Goal: Task Accomplishment & Management: Manage account settings

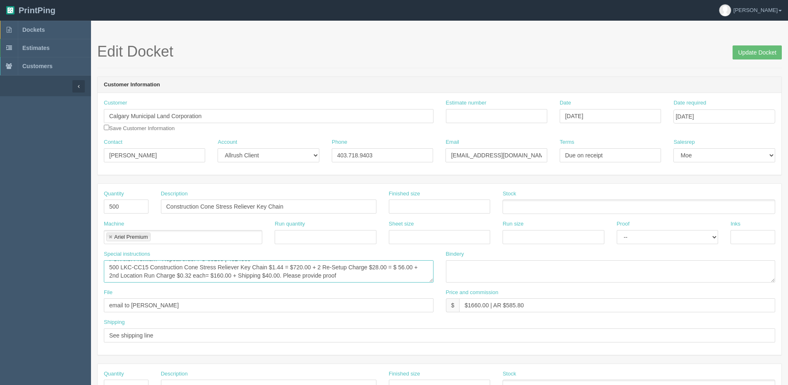
scroll to position [3, 0]
click at [42, 28] on span "Dockets" at bounding box center [33, 29] width 22 height 7
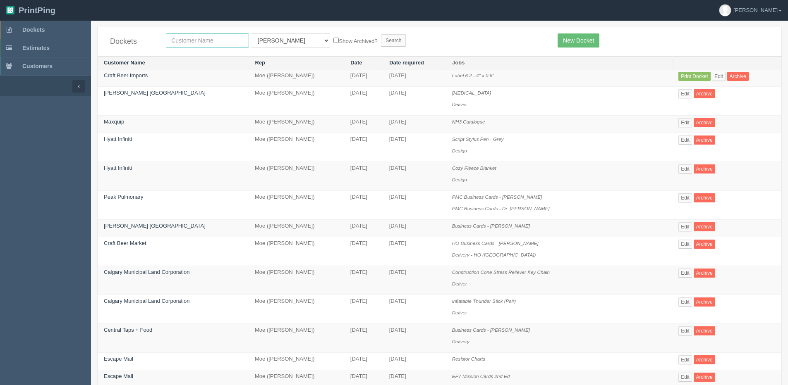
click at [203, 41] on input "text" at bounding box center [207, 40] width 83 height 14
type input "olds"
click at [381, 34] on input "Search" at bounding box center [393, 40] width 25 height 12
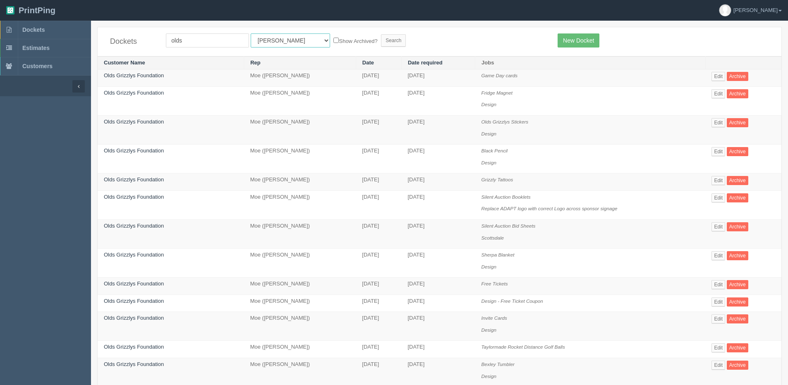
click at [273, 38] on select "All Users Ali Ali Test 1 Aly Amy Ankit Arif Brandon Dan France Greg Jim Mark Ma…" at bounding box center [290, 40] width 79 height 14
select select "1"
click at [251, 33] on select "All Users Ali Ali Test 1 Aly Amy Ankit Arif Brandon Dan France Greg Jim Mark Ma…" at bounding box center [290, 40] width 79 height 14
click at [333, 39] on label "Show Archived?" at bounding box center [355, 41] width 44 height 10
click at [333, 39] on input "Show Archived?" at bounding box center [335, 40] width 5 height 5
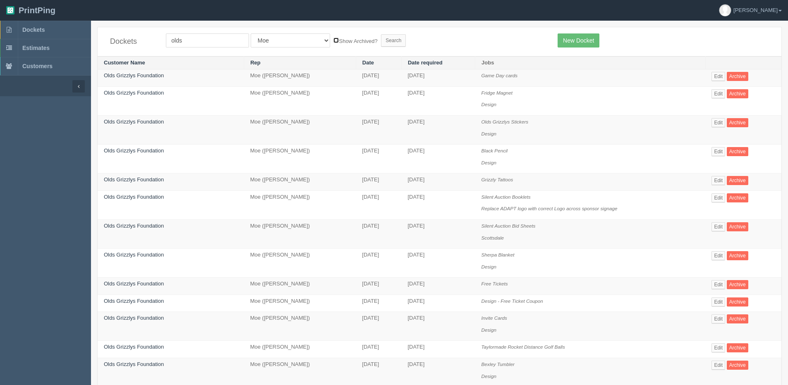
checkbox input "true"
click at [381, 41] on input "Search" at bounding box center [393, 40] width 25 height 12
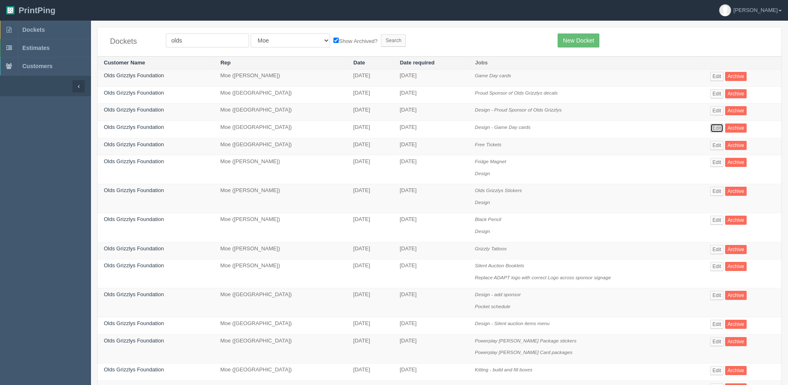
click at [715, 126] on link "Edit" at bounding box center [717, 128] width 14 height 9
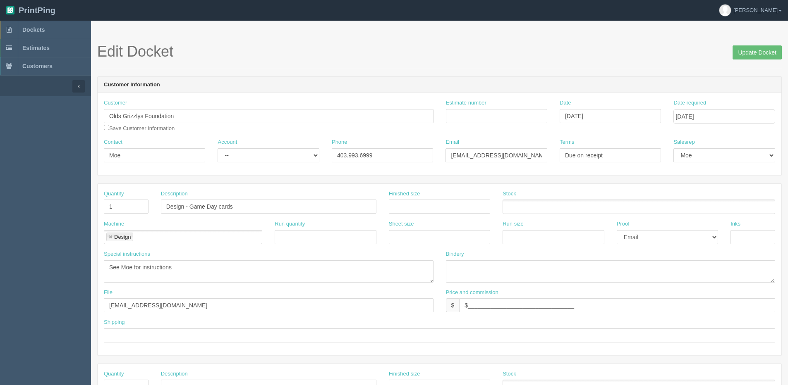
click at [766, 43] on span "Update Docket" at bounding box center [756, 51] width 49 height 17
click at [765, 48] on input "Update Docket" at bounding box center [756, 52] width 49 height 14
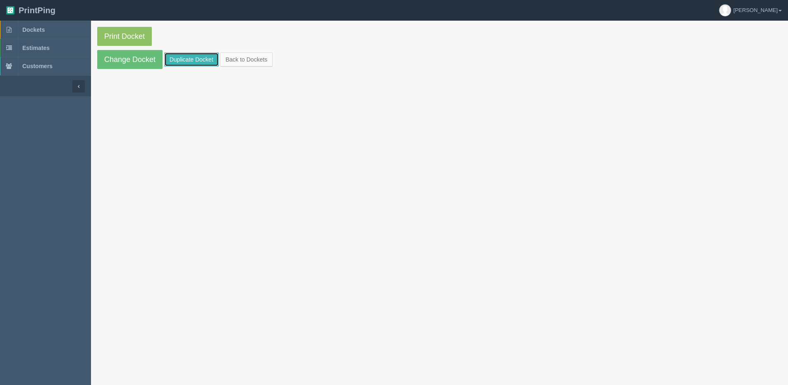
drag, startPoint x: 186, startPoint y: 62, endPoint x: 198, endPoint y: 62, distance: 11.2
click at [186, 62] on link "Duplicate Docket" at bounding box center [191, 60] width 55 height 14
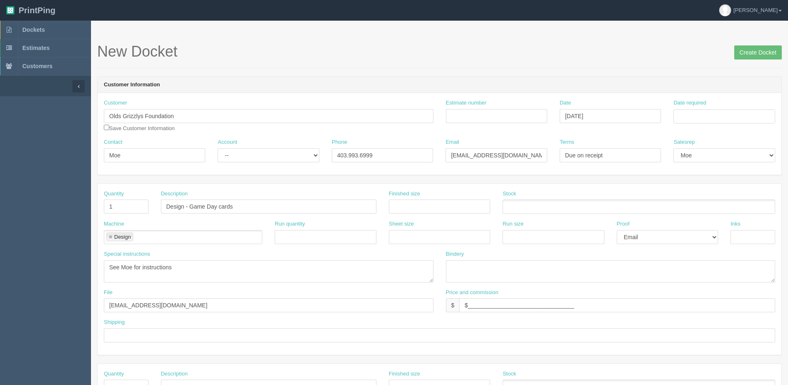
click at [732, 124] on div "Date required" at bounding box center [724, 114] width 114 height 31
click at [710, 109] on div "Date required" at bounding box center [723, 111] width 101 height 24
click at [709, 117] on input "Date required" at bounding box center [723, 117] width 101 height 14
click at [690, 235] on th "Today" at bounding box center [713, 231] width 77 height 12
click at [716, 174] on td "10" at bounding box center [715, 172] width 12 height 12
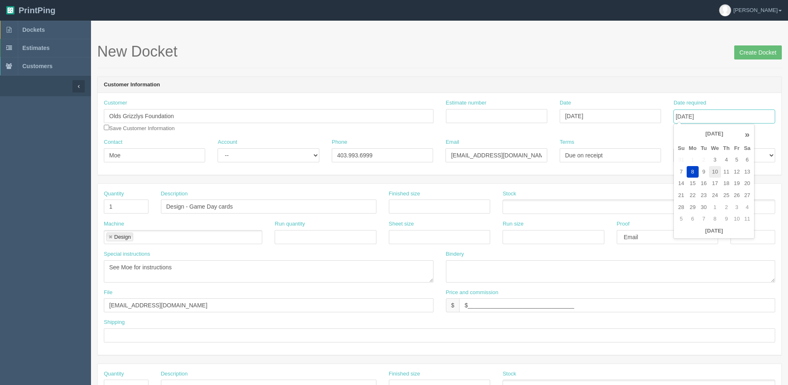
type input "September 10, 2025"
drag, startPoint x: 191, startPoint y: 205, endPoint x: 217, endPoint y: 208, distance: 26.3
click at [217, 208] on input "Design - Game Day cards" at bounding box center [268, 207] width 215 height 14
type input "Design - Line Up Cards"
drag, startPoint x: 182, startPoint y: 269, endPoint x: 44, endPoint y: 266, distance: 137.3
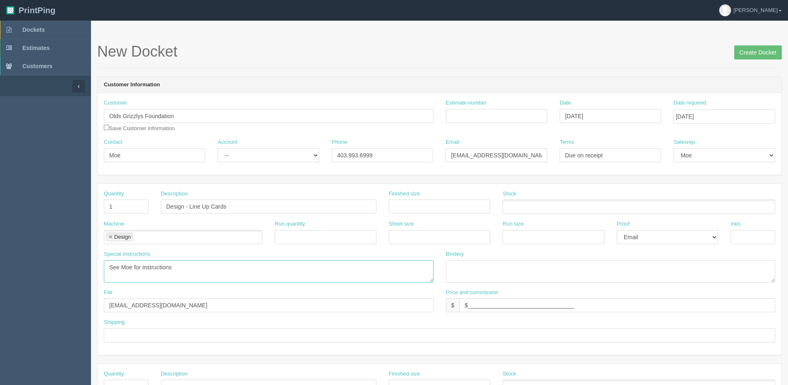
click at [42, 266] on section "Dockets Estimates Customers" at bounding box center [394, 386] width 788 height 730
type textarea "See email for changes"
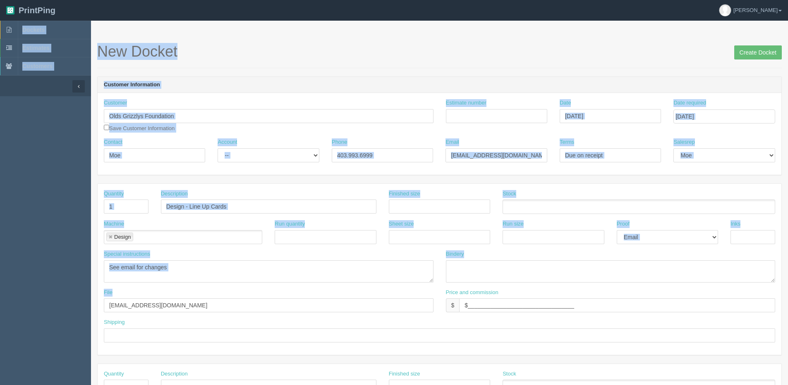
drag, startPoint x: 110, startPoint y: 316, endPoint x: 2, endPoint y: 331, distance: 108.9
click at [2, 331] on section "Dockets Estimates Customers" at bounding box center [394, 386] width 788 height 730
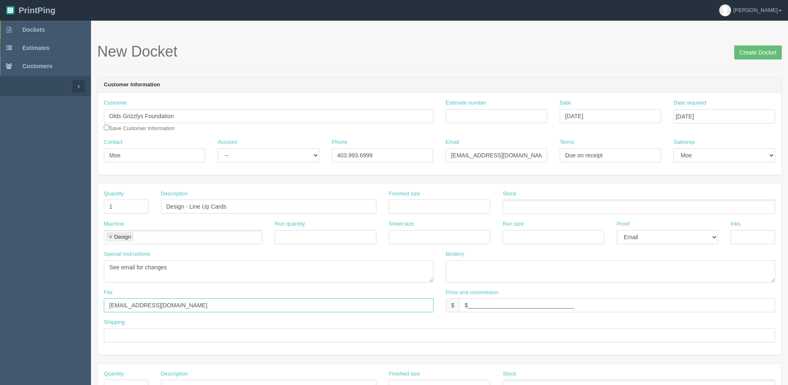
click at [154, 307] on input "files@allrush.ca" at bounding box center [269, 306] width 330 height 14
drag, startPoint x: 154, startPoint y: 307, endPoint x: 59, endPoint y: 314, distance: 95.4
click at [59, 314] on section "Dockets Estimates Customers" at bounding box center [394, 386] width 788 height 730
click at [206, 307] on input "Client Files > August 2025" at bounding box center [269, 306] width 330 height 14
type input "Client Files > August 2025 > Game Day Cards"
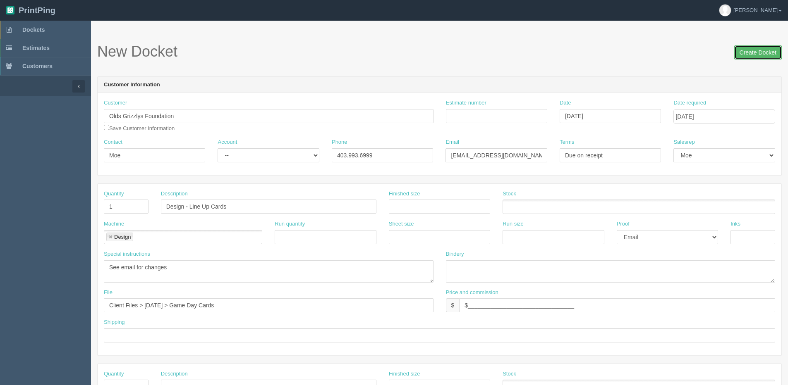
drag, startPoint x: 743, startPoint y: 55, endPoint x: 720, endPoint y: 54, distance: 23.6
click at [743, 55] on input "Create Docket" at bounding box center [758, 52] width 48 height 14
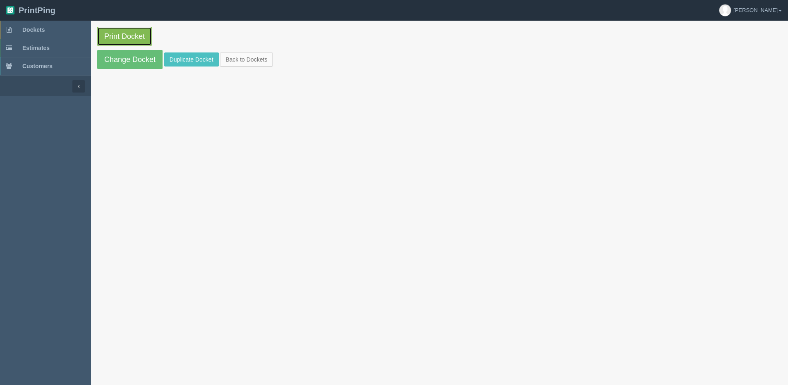
click at [127, 35] on link "Print Docket" at bounding box center [124, 36] width 55 height 19
click at [247, 65] on link "Back to Dockets" at bounding box center [246, 60] width 53 height 14
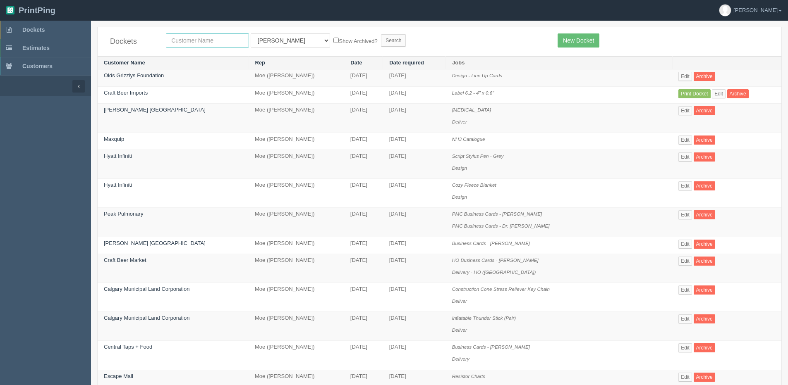
drag, startPoint x: 214, startPoint y: 38, endPoint x: 218, endPoint y: 42, distance: 5.8
click at [214, 38] on input "text" at bounding box center [207, 40] width 83 height 14
type input "market wines"
click at [282, 44] on select "All Users Ali Ali Test 1 Aly Amy Ankit Arif Brandon Dan France Greg Jim Mark Ma…" at bounding box center [290, 40] width 79 height 14
select select "1"
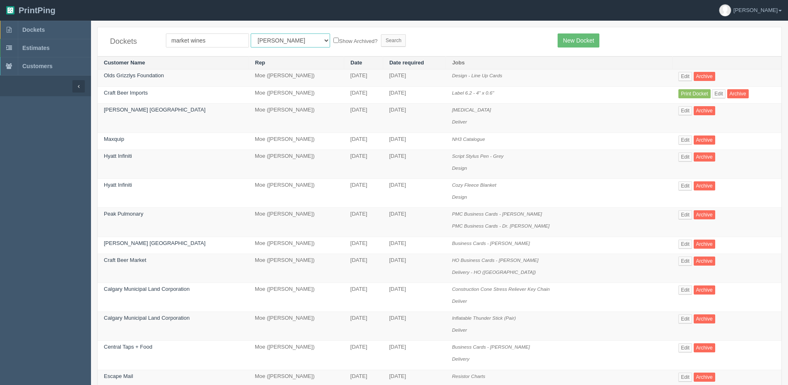
click at [251, 33] on select "All Users Ali Ali Test 1 Aly Amy Ankit Arif Brandon Dan France Greg Jim Mark Ma…" at bounding box center [290, 40] width 79 height 14
click at [323, 48] on div "Dockets market wines All Users Ali Ali Test 1 Aly Amy Ankit Arif Brandon Dan Fr…" at bounding box center [440, 41] width 684 height 29
click at [333, 42] on label "Show Archived?" at bounding box center [355, 41] width 44 height 10
click at [333, 42] on input "Show Archived?" at bounding box center [335, 40] width 5 height 5
checkbox input "true"
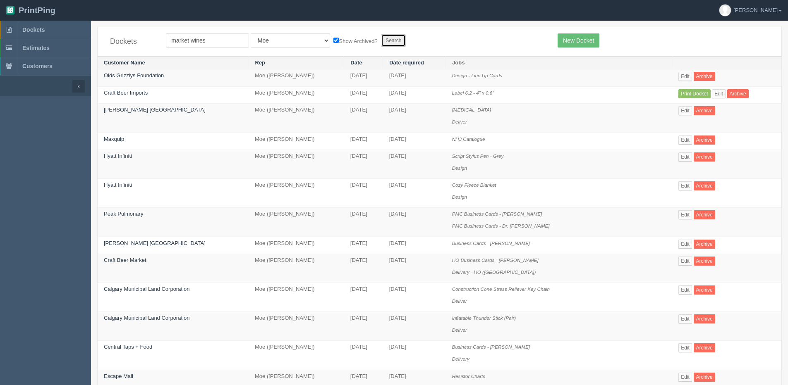
click at [381, 46] on input "Search" at bounding box center [393, 40] width 25 height 12
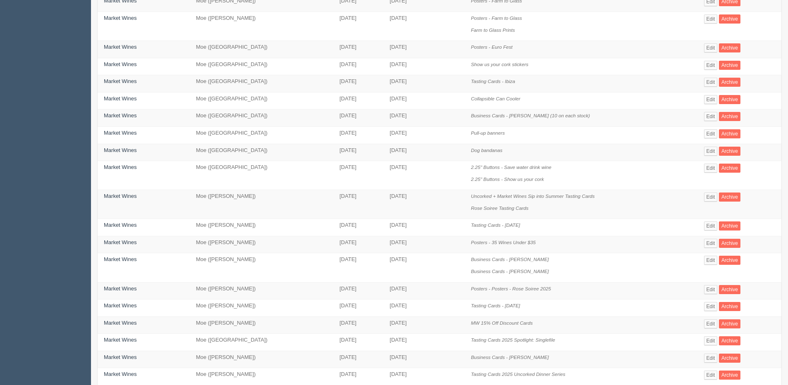
scroll to position [124, 0]
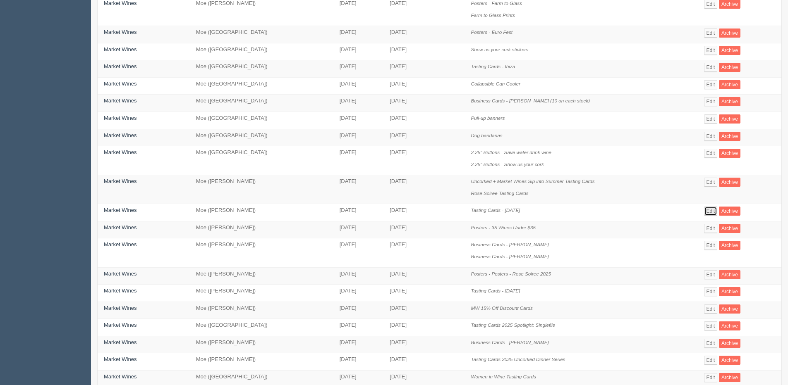
click at [714, 212] on link "Edit" at bounding box center [711, 211] width 14 height 9
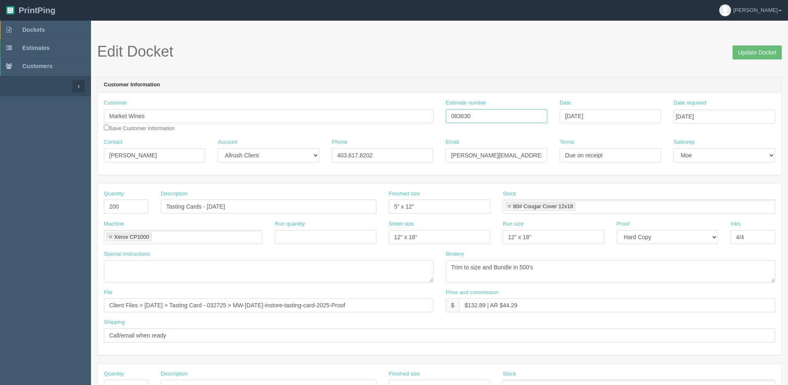
drag, startPoint x: 501, startPoint y: 116, endPoint x: 419, endPoint y: 120, distance: 82.0
click at [419, 120] on div "Customer Market Wines Save Customer Information Estimate number 083630 Date [DA…" at bounding box center [440, 118] width 684 height 39
drag, startPoint x: 746, startPoint y: 53, endPoint x: 666, endPoint y: 70, distance: 81.3
click at [746, 52] on input "Update Docket" at bounding box center [756, 52] width 49 height 14
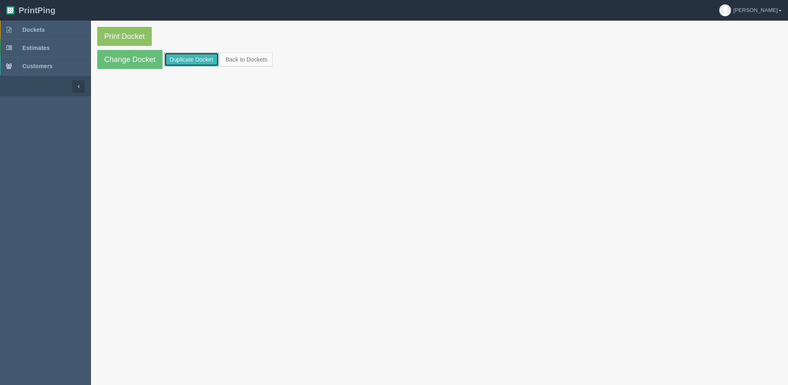
click at [198, 62] on link "Duplicate Docket" at bounding box center [191, 60] width 55 height 14
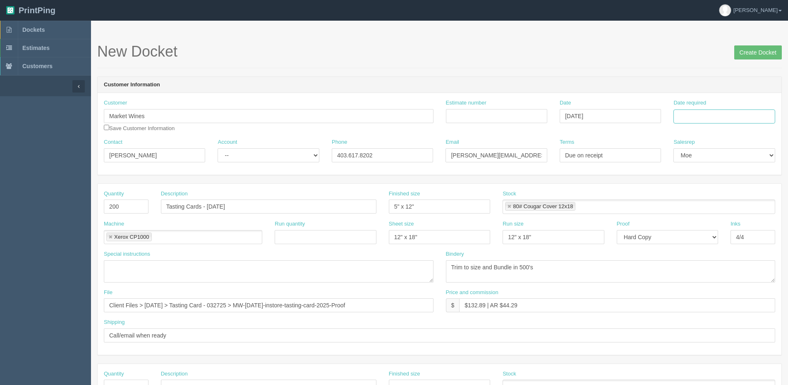
click at [698, 117] on input "Date required" at bounding box center [723, 117] width 101 height 14
click at [689, 236] on th "[DATE]" at bounding box center [713, 231] width 77 height 12
click at [714, 173] on td "10" at bounding box center [715, 172] width 12 height 12
type input "[DATE]"
click at [490, 114] on input "Estimate number" at bounding box center [496, 116] width 101 height 14
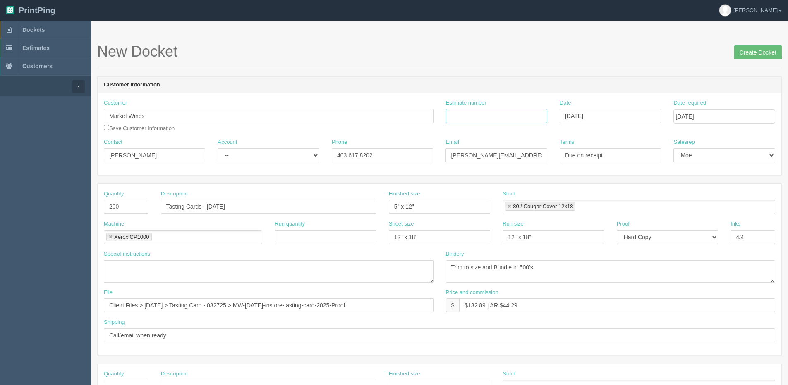
paste input "083630"
type input "083630"
click at [206, 200] on input "Tasting Cards - Easter" at bounding box center [268, 207] width 215 height 14
drag, startPoint x: 208, startPoint y: 204, endPoint x: 366, endPoint y: 183, distance: 158.9
click at [365, 186] on div "Quantity 200 Description Tasting Cards - Easter Finished size 5" x 12" Stock 80…" at bounding box center [440, 269] width 684 height 171
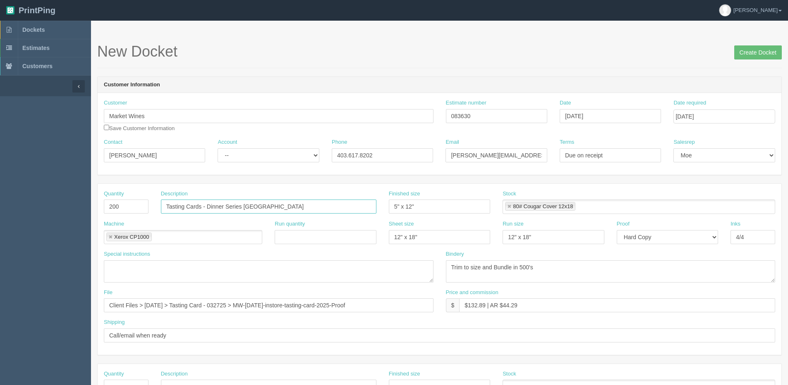
type input "Tasting Cards - Dinner Series [GEOGRAPHIC_DATA]"
drag, startPoint x: 132, startPoint y: 327, endPoint x: -170, endPoint y: 327, distance: 302.7
click at [0, 327] on html "PrintPing Dan Edit account ( dan@allrush.ca ) Logout Dockets Estimates Customers" at bounding box center [394, 375] width 788 height 751
click at [188, 336] on input "Call/email when ready" at bounding box center [439, 336] width 671 height 14
drag, startPoint x: 333, startPoint y: 296, endPoint x: 284, endPoint y: 299, distance: 49.3
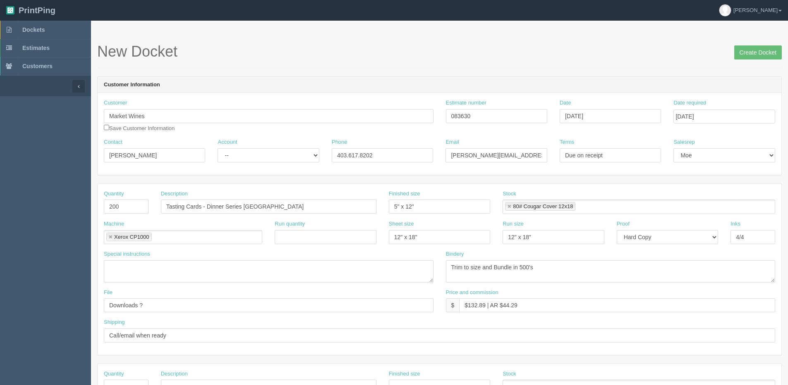
click at [333, 296] on div "File Downloads ?" at bounding box center [269, 301] width 330 height 24
click at [187, 307] on input "Downloads ?" at bounding box center [269, 306] width 330 height 14
paste input "text"
drag, startPoint x: 210, startPoint y: 209, endPoint x: 283, endPoint y: 212, distance: 72.8
click at [283, 212] on input "Tasting Cards - Dinner Series [GEOGRAPHIC_DATA]" at bounding box center [268, 207] width 215 height 14
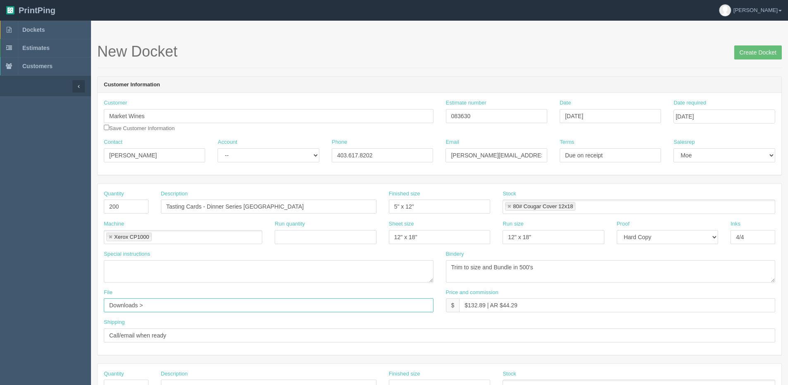
click at [163, 302] on input "Downloads >" at bounding box center [269, 306] width 330 height 14
paste input "Dinner Series Spain"
click at [146, 307] on input "Downloads > Dinner Series Spain" at bounding box center [269, 306] width 330 height 14
type input "Downloads > Uncorked Dinner Series"
drag, startPoint x: 137, startPoint y: 207, endPoint x: -88, endPoint y: 220, distance: 225.7
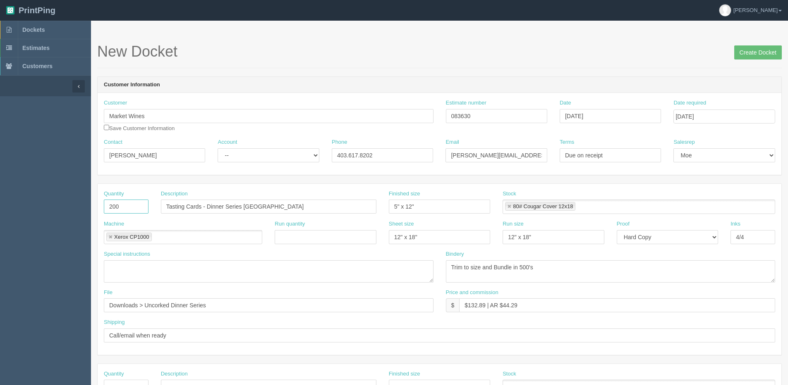
click at [0, 220] on html "PrintPing [PERSON_NAME] Edit account ( [PERSON_NAME][EMAIL_ADDRESS][DOMAIN_NAME…" at bounding box center [394, 375] width 788 height 751
type input "45"
drag, startPoint x: 468, startPoint y: 305, endPoint x: 485, endPoint y: 306, distance: 16.1
click at [485, 306] on input "$132.89 | AR $44.29" at bounding box center [617, 306] width 316 height 14
drag, startPoint x: 500, startPoint y: 306, endPoint x: 653, endPoint y: 269, distance: 157.4
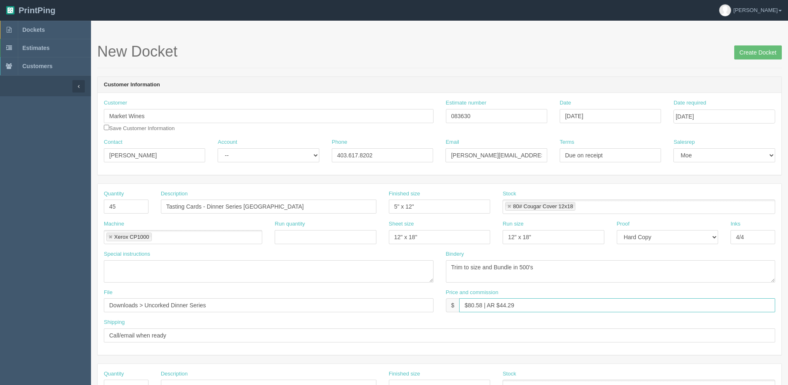
click at [620, 273] on div "Quantity 45 Description Tasting Cards - Dinner Series Spain Finished size 5" x …" at bounding box center [440, 269] width 684 height 171
type input "$80.58 | AR $26.77"
click at [755, 53] on input "Create Docket" at bounding box center [758, 52] width 48 height 14
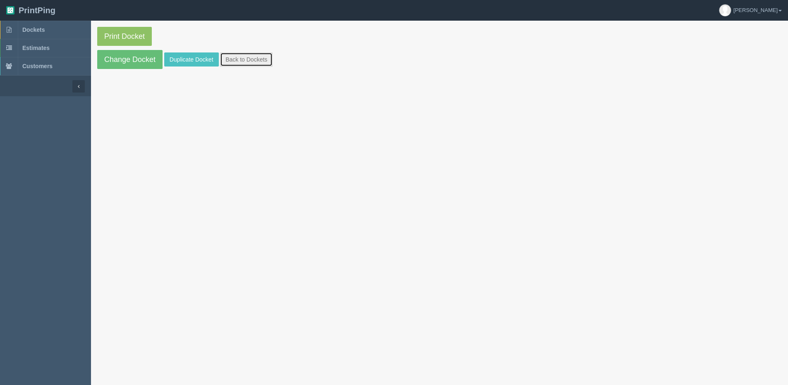
click at [237, 66] on link "Back to Dockets" at bounding box center [246, 60] width 53 height 14
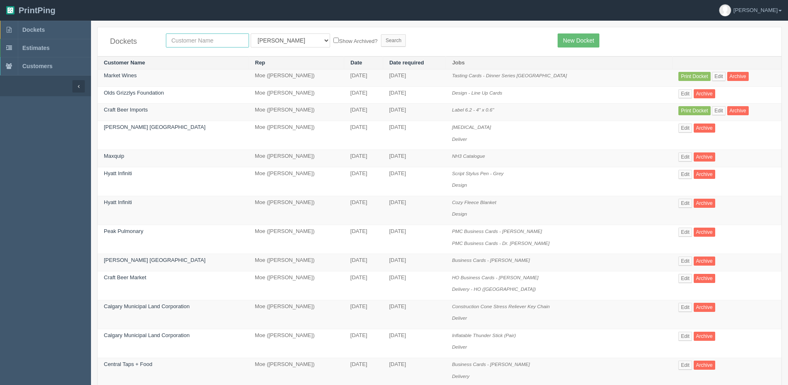
click at [246, 38] on input "text" at bounding box center [207, 40] width 83 height 14
type input "market"
click at [381, 34] on input "Search" at bounding box center [393, 40] width 25 height 12
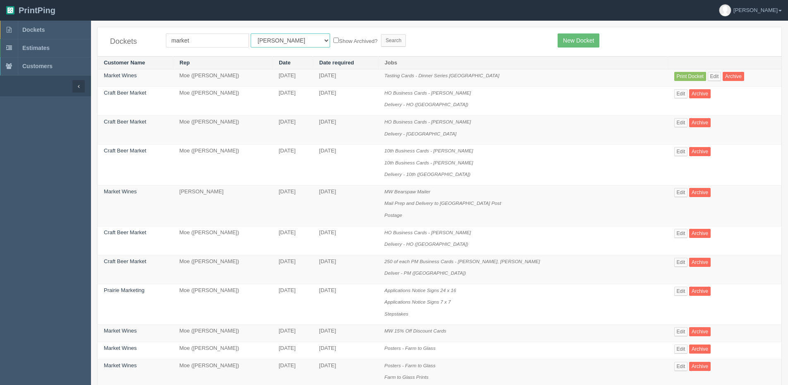
click at [272, 39] on select "All Users [PERSON_NAME] Test 1 [PERSON_NAME] [PERSON_NAME] [PERSON_NAME] France…" at bounding box center [290, 40] width 79 height 14
select select "1"
click at [251, 33] on select "All Users [PERSON_NAME] Test 1 [PERSON_NAME] [PERSON_NAME] [PERSON_NAME] France…" at bounding box center [290, 40] width 79 height 14
click at [198, 38] on input "market" at bounding box center [207, 40] width 83 height 14
type input "market wine"
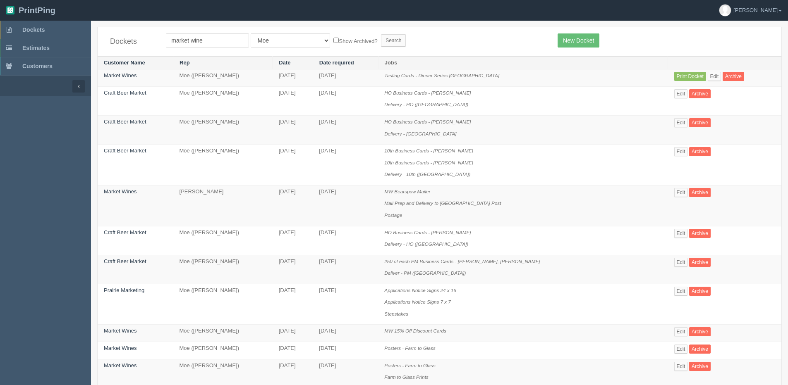
click at [333, 41] on label "Show Archived?" at bounding box center [355, 41] width 44 height 10
click at [333, 41] on input "Show Archived?" at bounding box center [335, 40] width 5 height 5
checkbox input "true"
click at [362, 33] on div "Dockets market wine All Users Ali Ali Test 1 Aly Amy Ankit Arif Brandon Dan Fra…" at bounding box center [440, 41] width 684 height 29
click at [381, 40] on input "Search" at bounding box center [393, 40] width 25 height 12
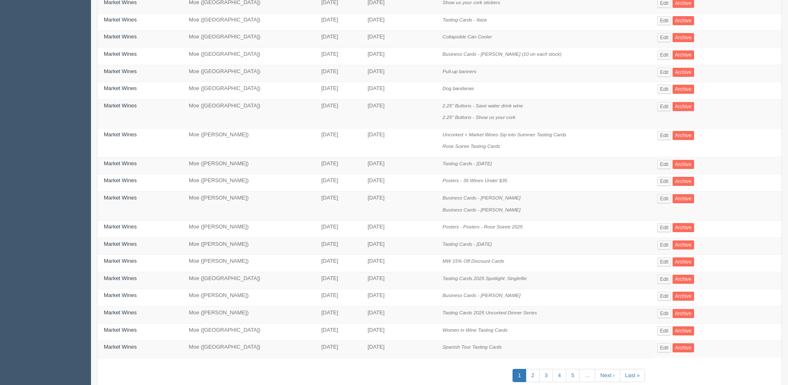
scroll to position [207, 0]
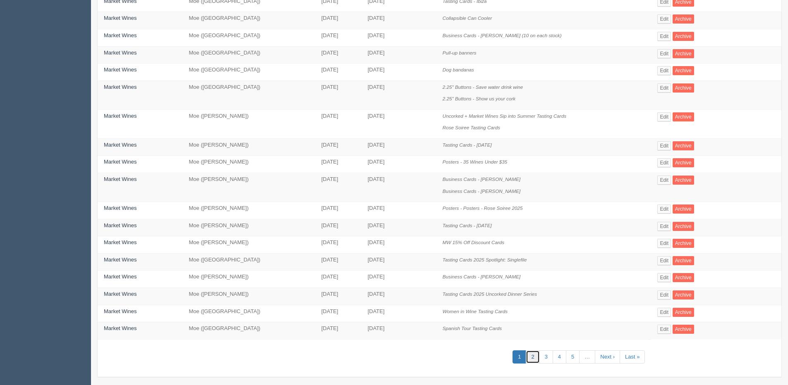
click at [535, 358] on link "2" at bounding box center [533, 358] width 14 height 14
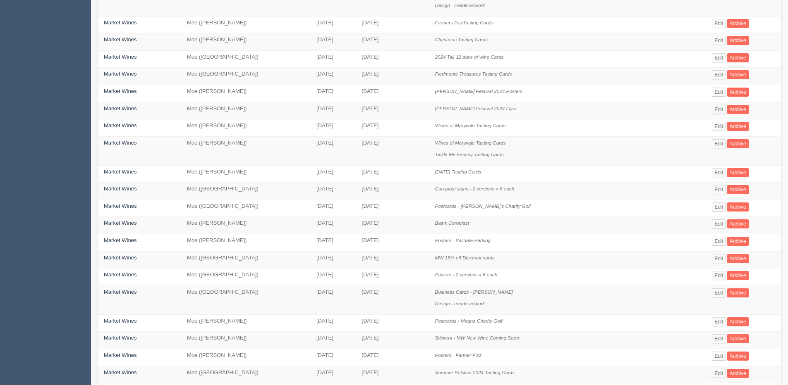
scroll to position [165, 0]
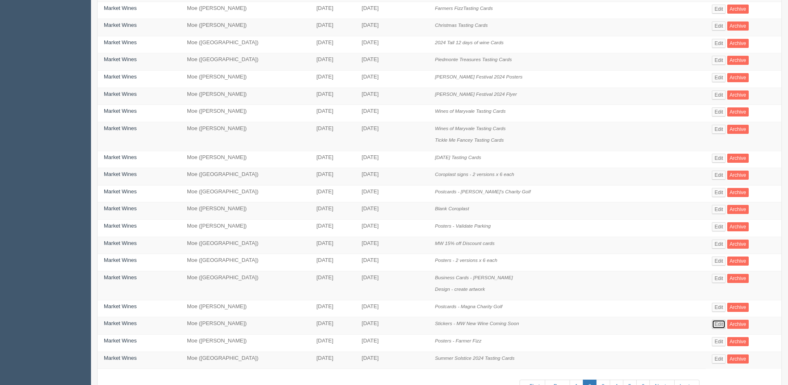
click at [712, 325] on link "Edit" at bounding box center [719, 324] width 14 height 9
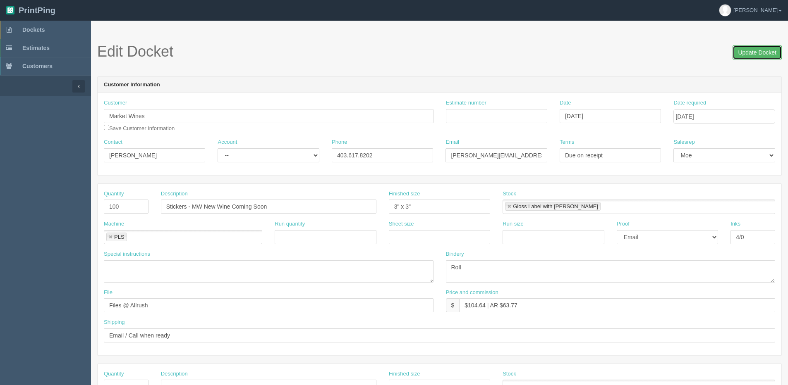
click at [755, 51] on input "Update Docket" at bounding box center [756, 52] width 49 height 14
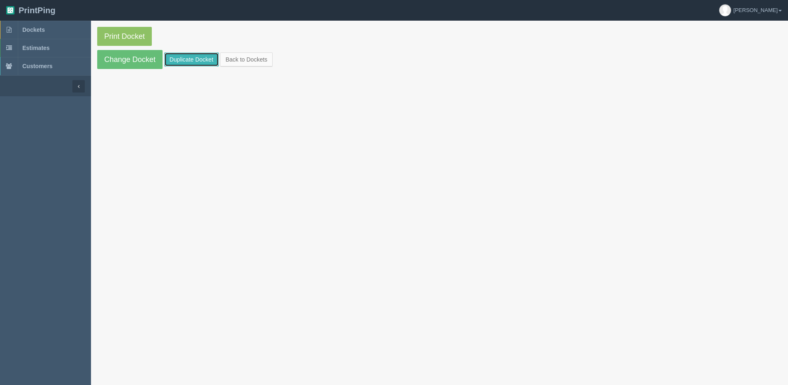
click at [194, 61] on link "Duplicate Docket" at bounding box center [191, 60] width 55 height 14
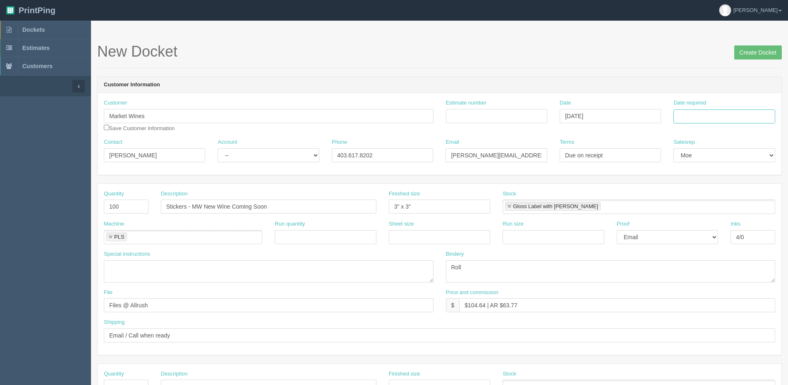
click at [703, 115] on input "Date required" at bounding box center [723, 117] width 101 height 14
click at [691, 235] on th "[DATE]" at bounding box center [713, 231] width 77 height 12
drag, startPoint x: 717, startPoint y: 172, endPoint x: 217, endPoint y: 230, distance: 503.3
click at [716, 172] on td "10" at bounding box center [715, 172] width 12 height 12
type input "[DATE]"
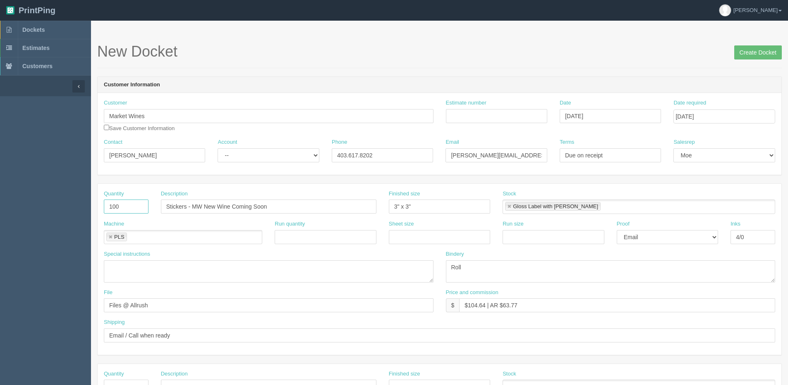
drag, startPoint x: 82, startPoint y: 208, endPoint x: -9, endPoint y: 214, distance: 91.2
click at [0, 214] on html "PrintPing Dan Edit account ( dan@allrush.ca ) Logout Dockets Estimates Customers" at bounding box center [394, 375] width 788 height 751
type input "20"
click at [251, 205] on input "Stickers - MW New Wine Coming Soon" at bounding box center [268, 207] width 215 height 14
click at [288, 206] on input "Stickers - MW New Wine Coming Soon" at bounding box center [268, 207] width 215 height 14
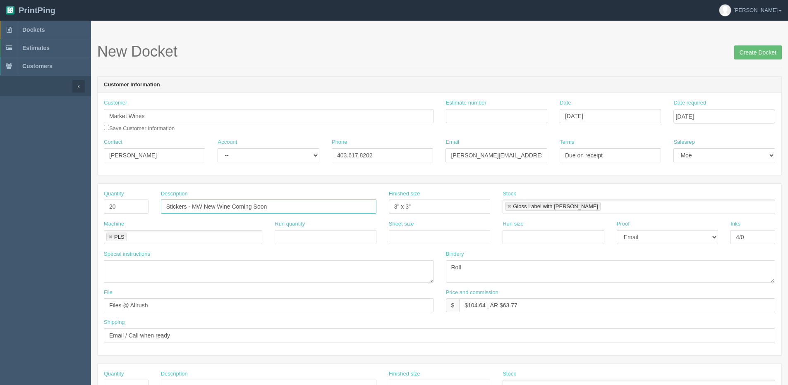
drag, startPoint x: 194, startPoint y: 206, endPoint x: 514, endPoint y: 194, distance: 319.9
click at [507, 194] on div "Quantity 20 Description Stickers - MW New Wine Coming Soon Finished size 3" x 3…" at bounding box center [440, 205] width 684 height 30
type input "Stickers - cOUNTER sIGN eVENT"
drag, startPoint x: 470, startPoint y: 307, endPoint x: 486, endPoint y: 309, distance: 16.7
click at [486, 309] on input "$104.64 | AR $63.77" at bounding box center [617, 306] width 316 height 14
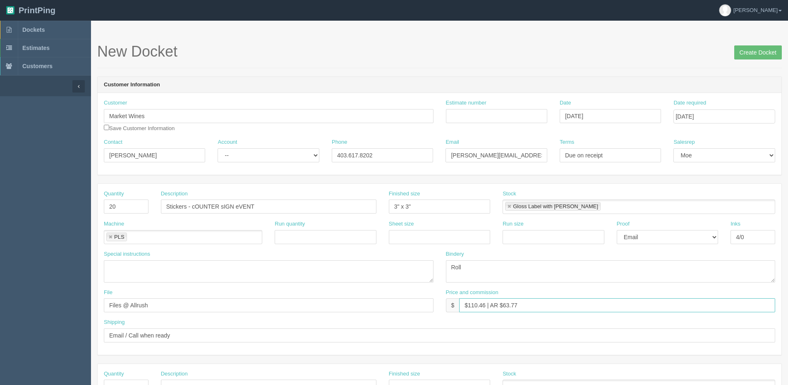
type input "$110.46 | AR $63.77"
drag, startPoint x: 758, startPoint y: 224, endPoint x: 753, endPoint y: 241, distance: 18.4
click at [756, 233] on div "Inks 4/0" at bounding box center [752, 232] width 45 height 24
click at [754, 237] on input "4/0" at bounding box center [752, 237] width 45 height 14
type input "4/0 + Cut"
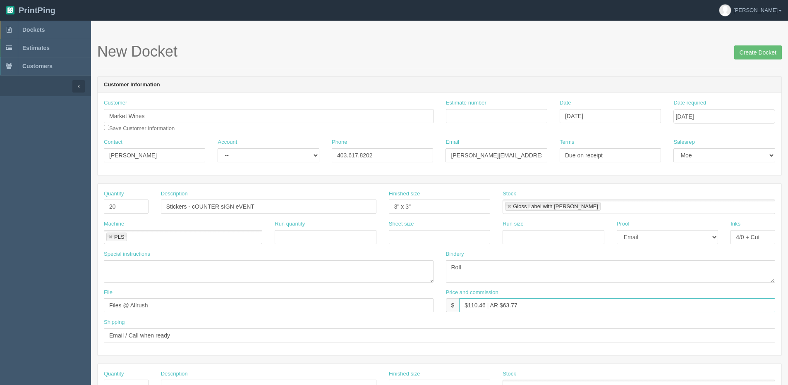
drag, startPoint x: 502, startPoint y: 306, endPoint x: 655, endPoint y: 282, distance: 154.7
click at [624, 289] on div "Price and commission $ $110.46 | AR $63.77" at bounding box center [611, 301] width 330 height 24
type input "$110.46 | AR $47.46"
drag, startPoint x: 648, startPoint y: 234, endPoint x: 641, endPoint y: 244, distance: 12.3
click at [645, 234] on select "-- Email Hard Copy" at bounding box center [667, 237] width 101 height 14
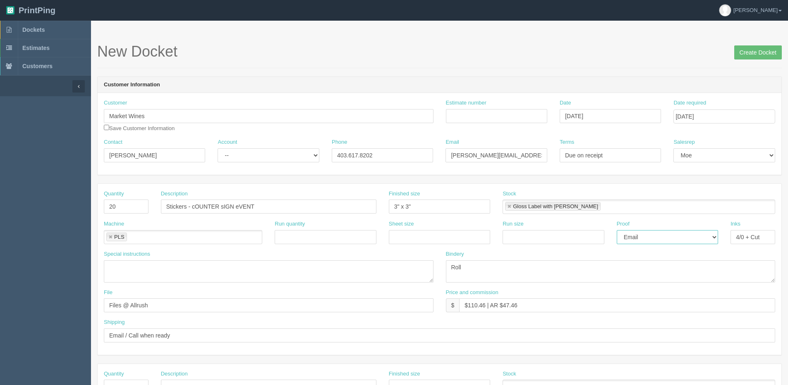
select select "Hard Copy"
click at [617, 230] on select "-- Email Hard Copy" at bounding box center [667, 237] width 101 height 14
click at [508, 208] on link at bounding box center [509, 206] width 5 height 5
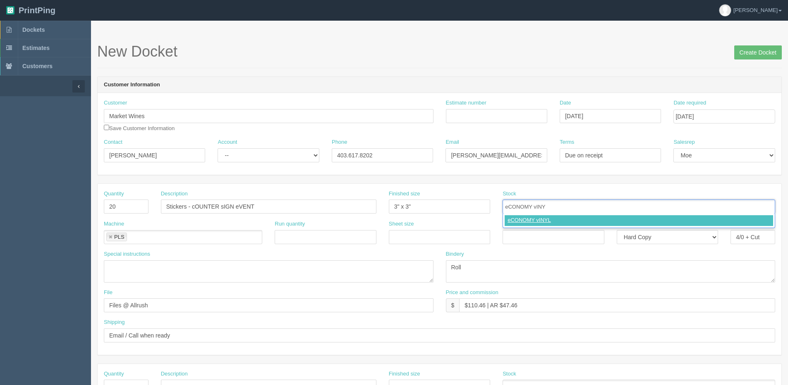
type input "eCONOMY vINYL"
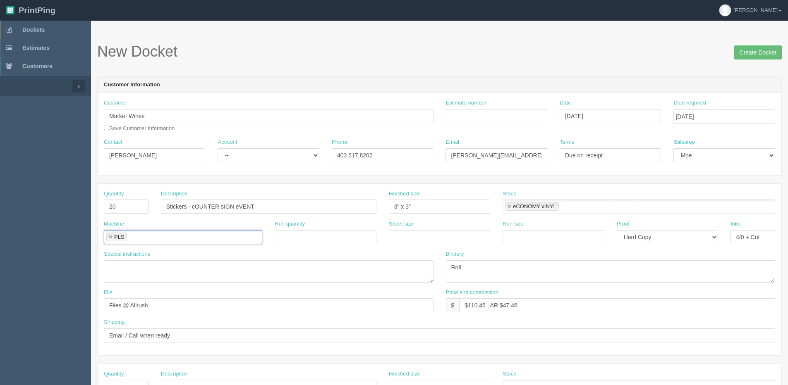
click at [510, 207] on link at bounding box center [509, 206] width 5 height 5
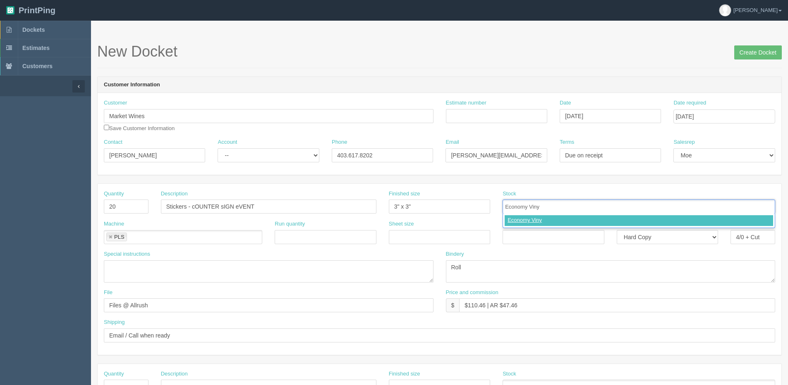
type input "Economy Vinyl"
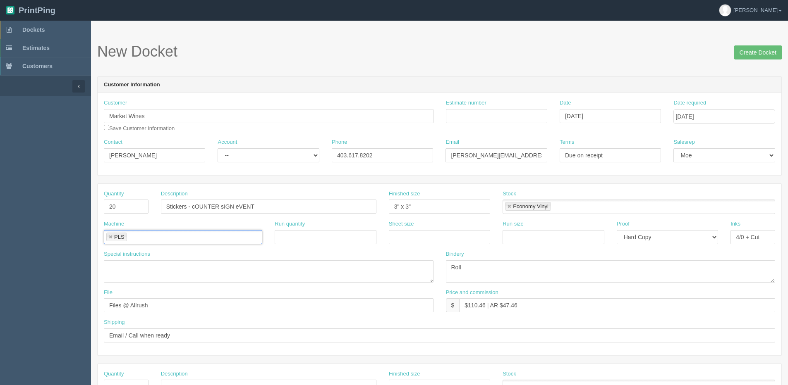
click at [111, 237] on link at bounding box center [110, 237] width 5 height 5
click at [111, 237] on input "text" at bounding box center [170, 238] width 132 height 12
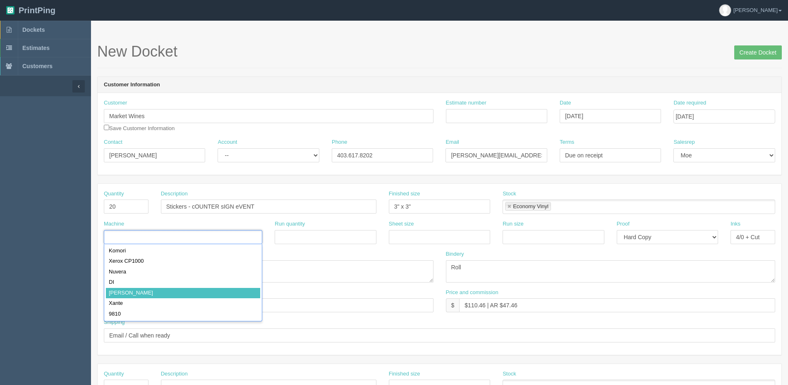
type input "[PERSON_NAME]"
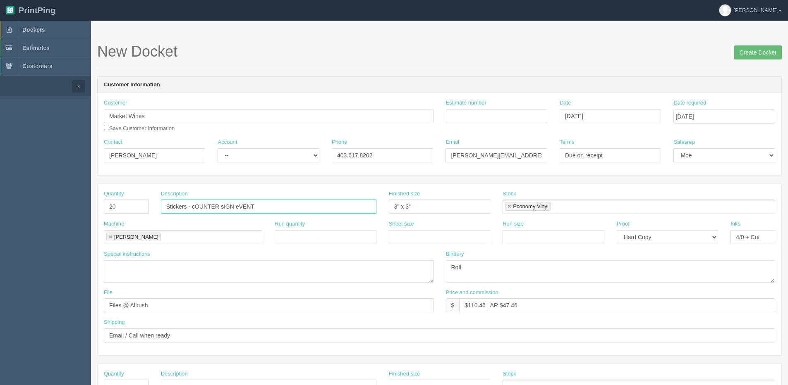
drag, startPoint x: 192, startPoint y: 208, endPoint x: 581, endPoint y: 194, distance: 389.8
click at [582, 194] on div "Quantity 20 Description Stickers - cOUNTER sIGN eVENT Finished size 3" x 3" Sto…" at bounding box center [440, 205] width 684 height 30
type input "Stickers - Counter Sign Event"
drag, startPoint x: 396, startPoint y: 206, endPoint x: 297, endPoint y: 210, distance: 99.3
click at [297, 210] on div "Quantity 20 Description Stickers - Counter Sign Event Finished size 3" x 3" Sto…" at bounding box center [440, 205] width 684 height 30
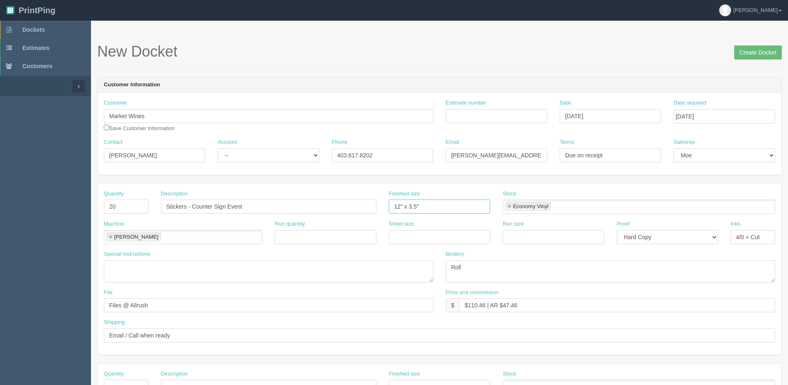
type input "12" x 3.5""
drag, startPoint x: 467, startPoint y: 275, endPoint x: 422, endPoint y: 267, distance: 45.5
click at [424, 268] on div "Special instructions Bindery Roll" at bounding box center [440, 270] width 684 height 38
click at [548, 265] on textarea "Roll" at bounding box center [611, 272] width 330 height 22
type textarea "Weed and Trim to Singles - ARB $30.00"
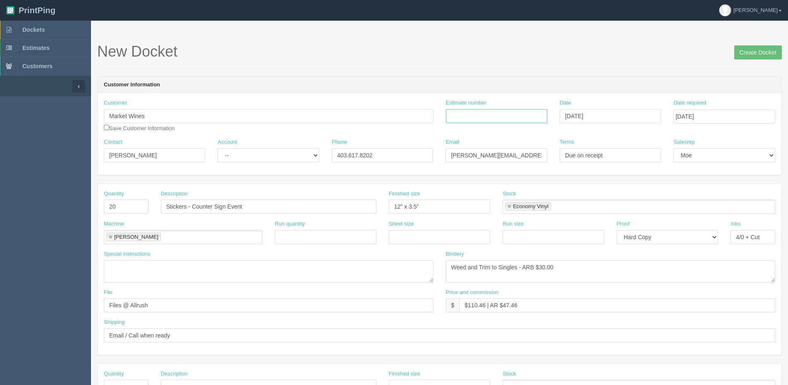
click at [479, 117] on input "Estimate number" at bounding box center [496, 116] width 101 height 14
click at [490, 116] on input "Estimate number" at bounding box center [496, 116] width 101 height 14
click at [457, 116] on input "082329" at bounding box center [496, 116] width 101 height 14
type input "092329"
click at [240, 151] on select "-- Existing Client Allrush Client Rep Client" at bounding box center [268, 155] width 101 height 14
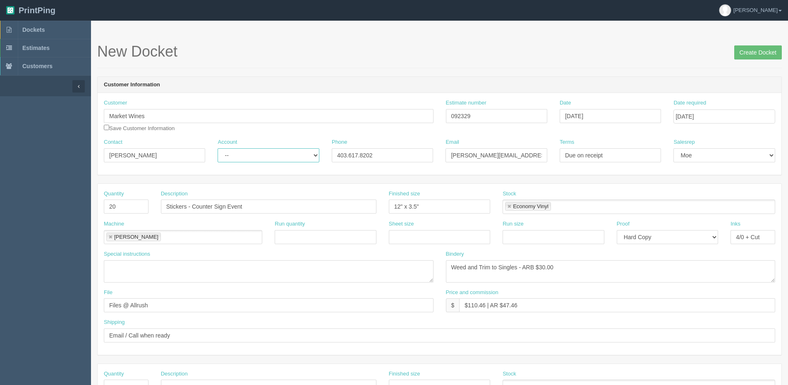
select select "Allrush Client"
click at [218, 148] on select "-- Existing Client Allrush Client Rep Client" at bounding box center [268, 155] width 101 height 14
drag, startPoint x: 472, startPoint y: 304, endPoint x: 485, endPoint y: 306, distance: 13.7
click at [485, 306] on input "$110.46 | AR $47.46" at bounding box center [617, 306] width 316 height 14
type input "$107.73 | AR $44.73"
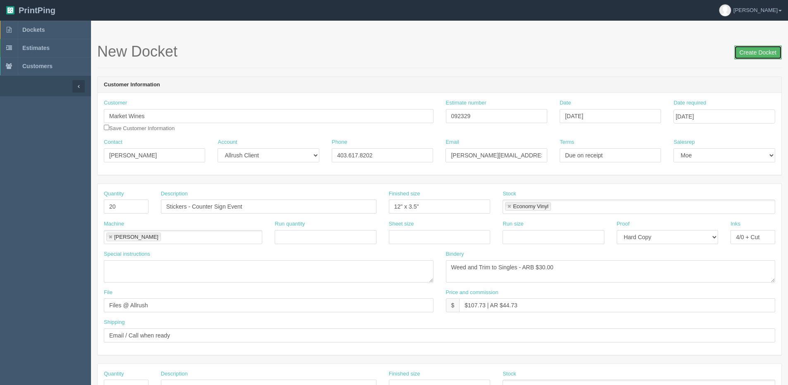
click at [755, 59] on input "Create Docket" at bounding box center [758, 52] width 48 height 14
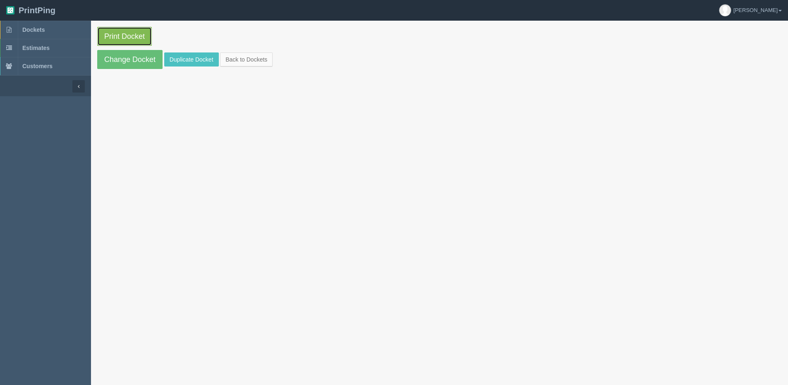
click at [112, 34] on link "Print Docket" at bounding box center [124, 36] width 55 height 19
click at [232, 55] on link "Back to Dockets" at bounding box center [246, 60] width 53 height 14
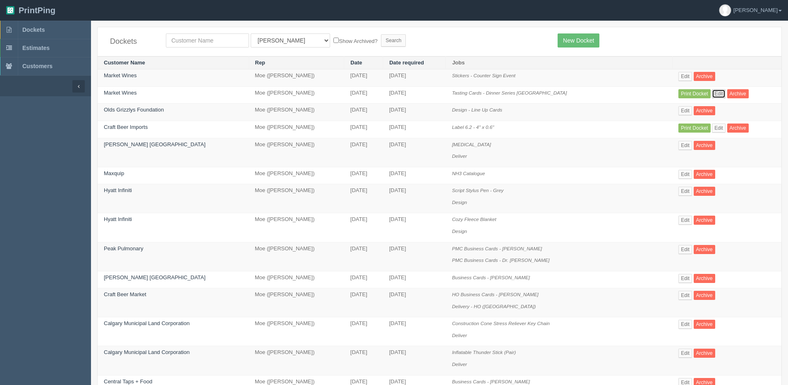
click at [715, 94] on link "Edit" at bounding box center [719, 93] width 14 height 9
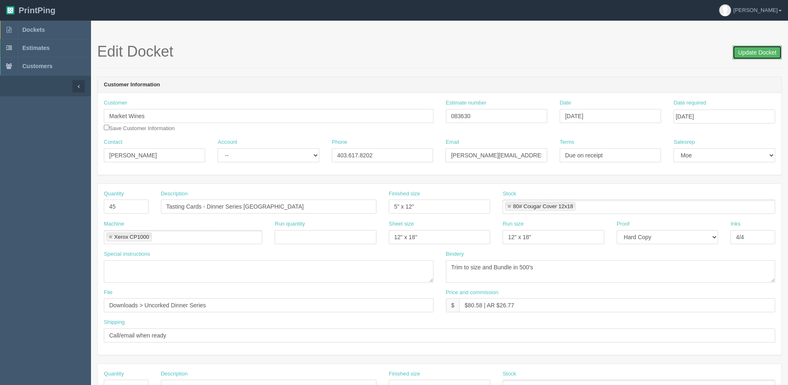
click at [767, 50] on input "Update Docket" at bounding box center [756, 52] width 49 height 14
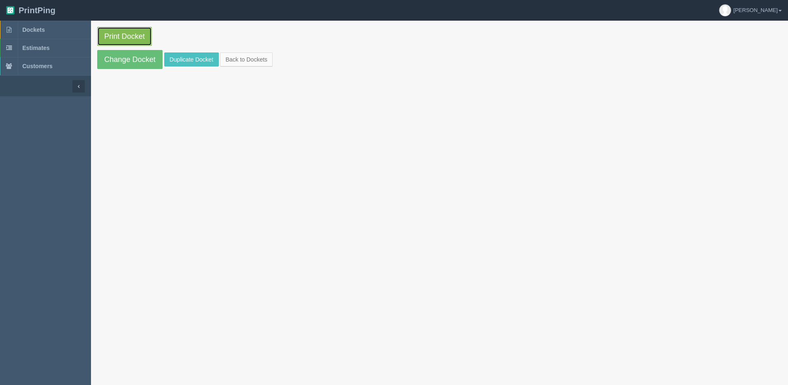
click at [126, 33] on link "Print Docket" at bounding box center [124, 36] width 55 height 19
click at [122, 63] on link "Change Docket" at bounding box center [129, 59] width 65 height 19
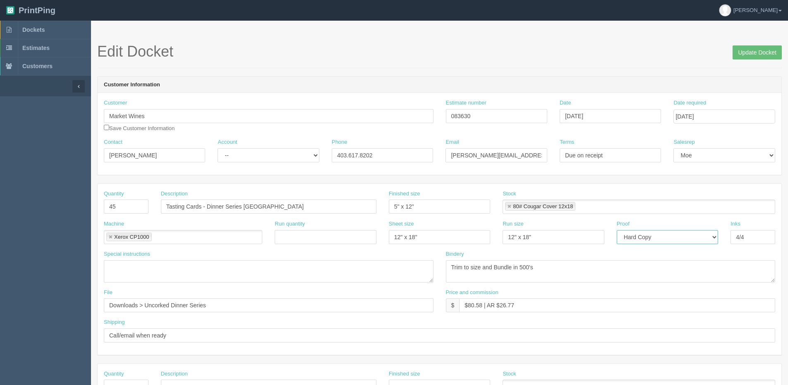
click at [653, 233] on select "-- Email Hard Copy" at bounding box center [667, 237] width 101 height 14
select select "Email"
click at [617, 230] on select "-- Email Hard Copy" at bounding box center [667, 237] width 101 height 14
click at [760, 47] on input "Update Docket" at bounding box center [756, 52] width 49 height 14
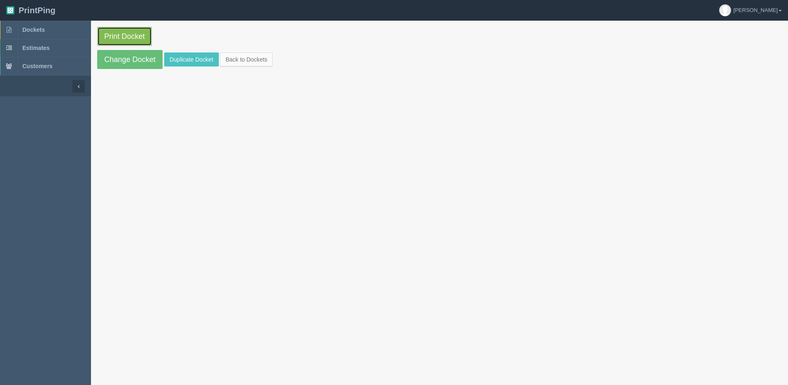
click at [134, 32] on link "Print Docket" at bounding box center [124, 36] width 55 height 19
click at [238, 58] on link "Back to Dockets" at bounding box center [246, 60] width 53 height 14
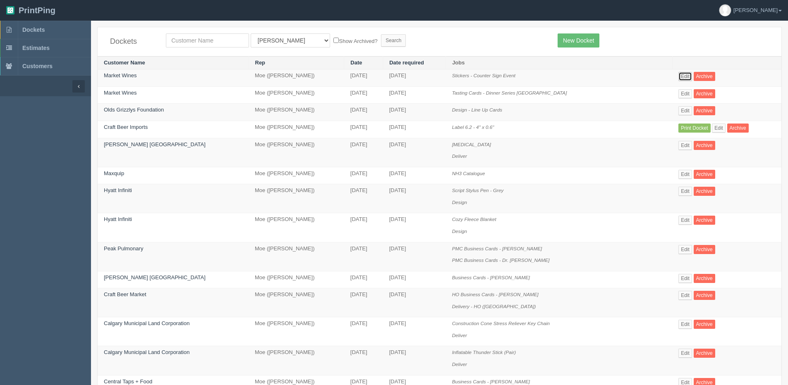
click at [678, 75] on link "Edit" at bounding box center [685, 76] width 14 height 9
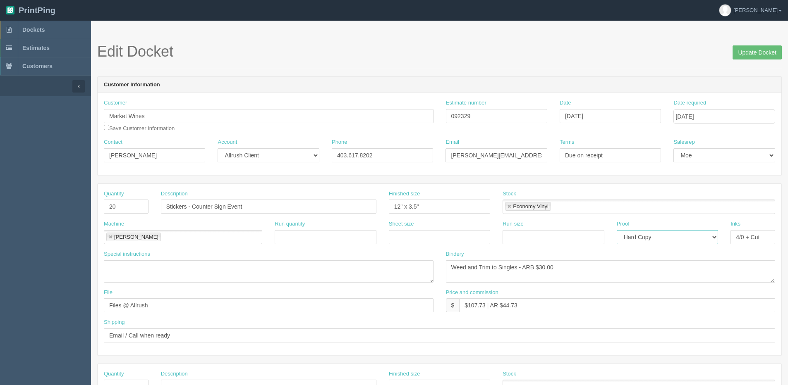
click at [679, 240] on select "-- Email Hard Copy" at bounding box center [667, 237] width 101 height 14
select select "Email"
click at [617, 230] on select "-- Email Hard Copy" at bounding box center [667, 237] width 101 height 14
click at [752, 47] on input "Update Docket" at bounding box center [756, 52] width 49 height 14
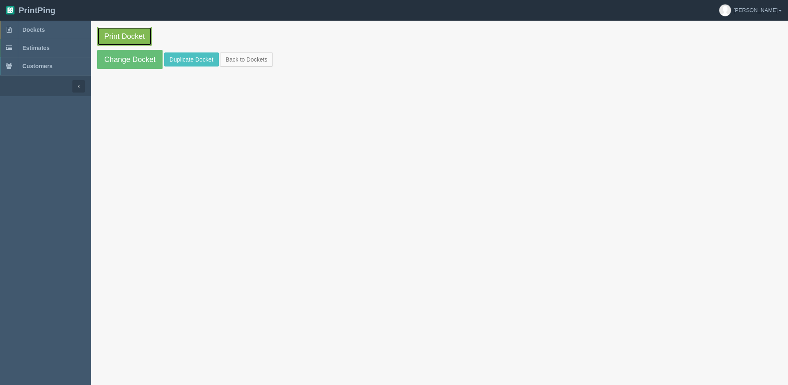
click at [127, 30] on link "Print Docket" at bounding box center [124, 36] width 55 height 19
click at [241, 58] on link "Back to Dockets" at bounding box center [246, 60] width 53 height 14
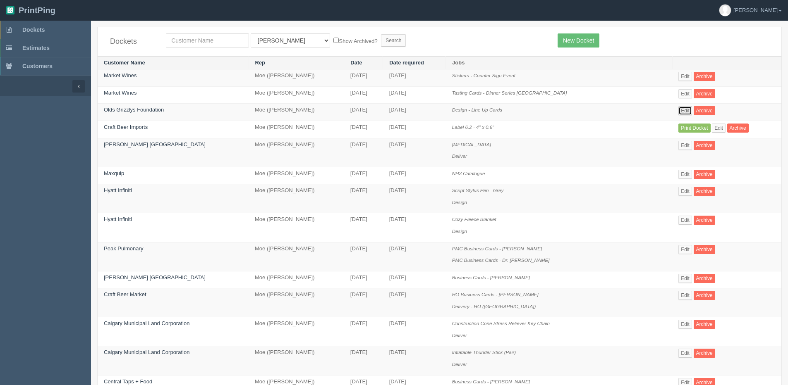
click at [684, 112] on link "Edit" at bounding box center [685, 110] width 14 height 9
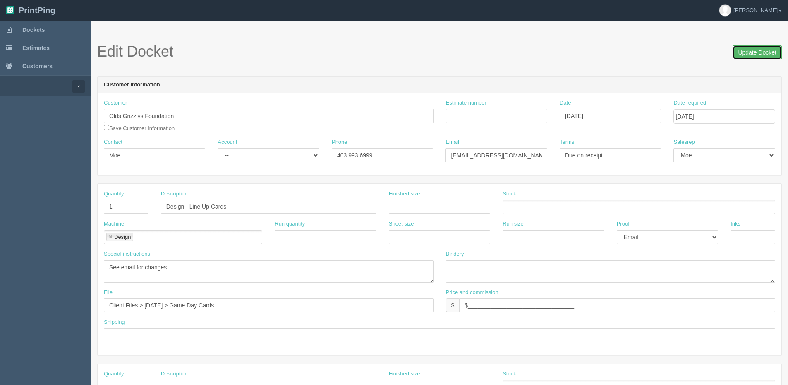
drag, startPoint x: 770, startPoint y: 49, endPoint x: 645, endPoint y: 49, distance: 125.3
click at [764, 49] on input "Update Docket" at bounding box center [756, 52] width 49 height 14
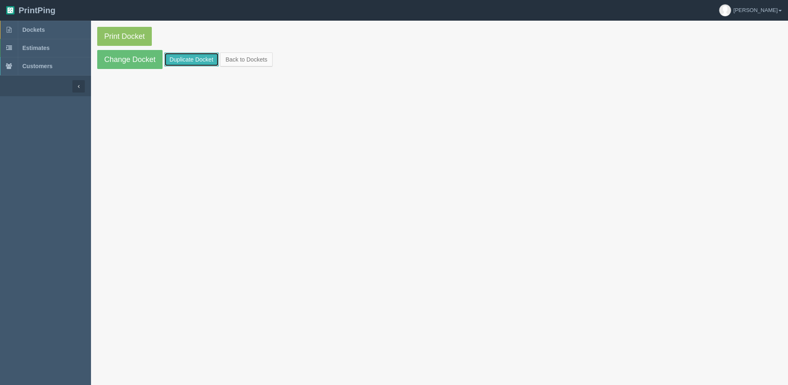
click at [199, 65] on link "Duplicate Docket" at bounding box center [191, 60] width 55 height 14
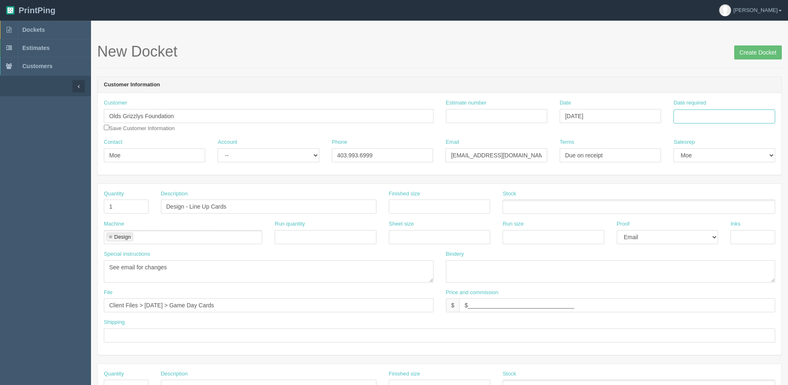
click at [715, 122] on input "Date required" at bounding box center [723, 117] width 101 height 14
click at [691, 236] on th "Today" at bounding box center [713, 231] width 77 height 12
click at [717, 171] on td "10" at bounding box center [715, 172] width 12 height 12
type input "[DATE]"
drag, startPoint x: 189, startPoint y: 207, endPoint x: 328, endPoint y: 192, distance: 139.7
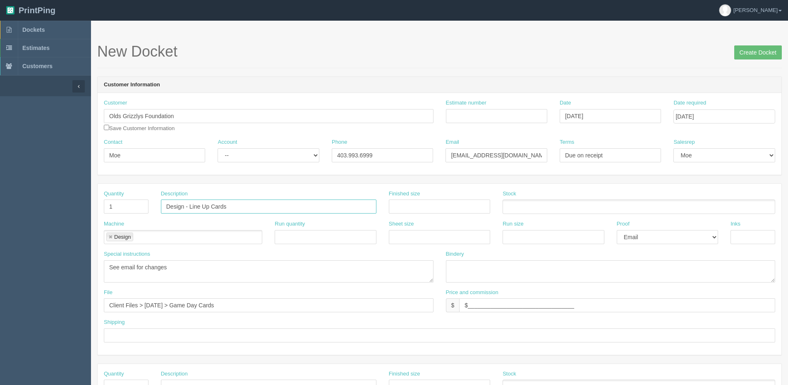
click at [328, 192] on div "Description Design - Line Up Cards" at bounding box center [268, 202] width 215 height 24
paste input "vouchers/ autograph"
click at [189, 209] on input "Design - vouchers/ autograph" at bounding box center [268, 207] width 215 height 14
type input "Design - Vouchers/ Autograph"
drag, startPoint x: 32, startPoint y: 270, endPoint x: 17, endPoint y: 270, distance: 14.9
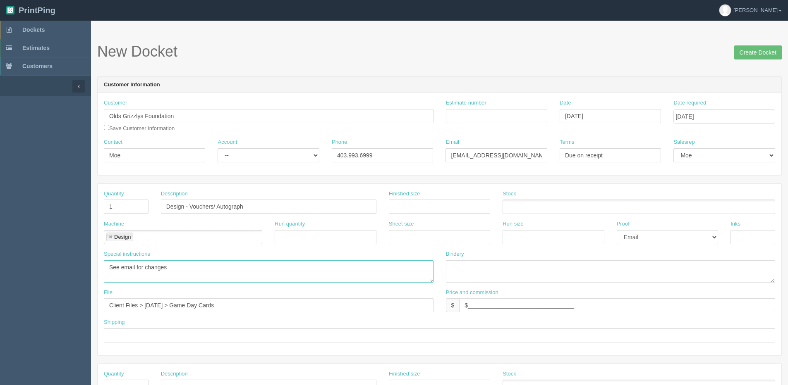
click at [19, 270] on section "Dockets Estimates Customers" at bounding box center [394, 386] width 788 height 730
type textarea "Call Moe for instructions"
drag, startPoint x: 229, startPoint y: 303, endPoint x: -227, endPoint y: 258, distance: 458.2
click at [0, 258] on html "PrintPing [PERSON_NAME] Edit account ( [PERSON_NAME][EMAIL_ADDRESS][DOMAIN_NAME…" at bounding box center [394, 375] width 788 height 751
type input "Files @ Allrush"
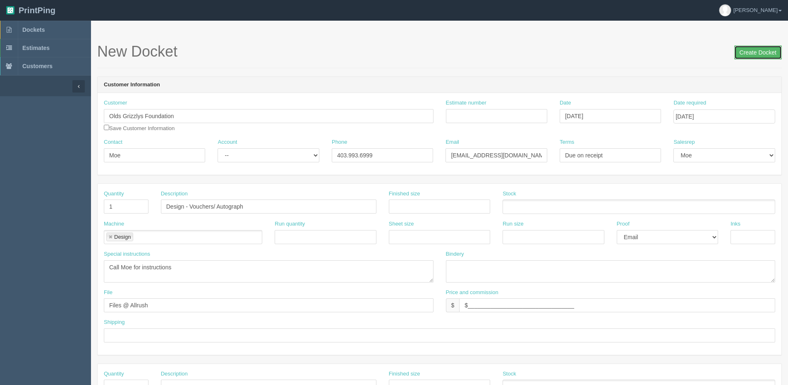
click at [762, 49] on input "Create Docket" at bounding box center [758, 52] width 48 height 14
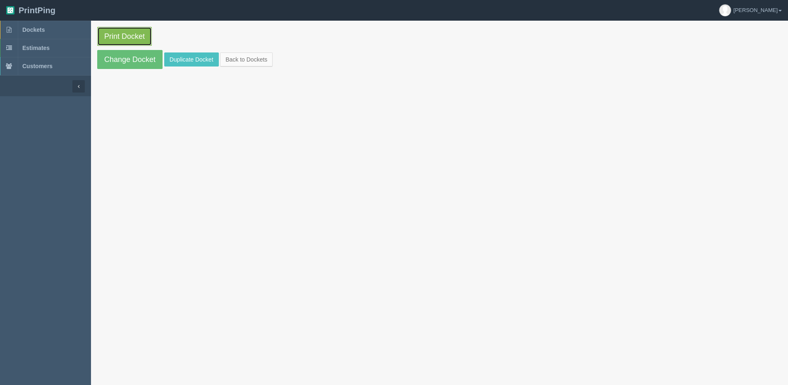
click at [137, 34] on link "Print Docket" at bounding box center [124, 36] width 55 height 19
click at [253, 54] on link "Back to Dockets" at bounding box center [246, 60] width 53 height 14
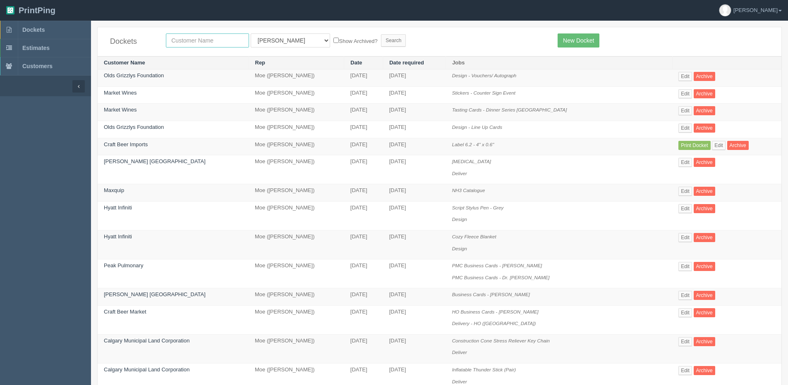
click at [203, 41] on input "text" at bounding box center [207, 40] width 83 height 14
type input "Calgary International Hockey Academy"
click at [333, 38] on label "Show Archived?" at bounding box center [355, 41] width 44 height 10
click at [333, 38] on input "Show Archived?" at bounding box center [335, 40] width 5 height 5
checkbox input "true"
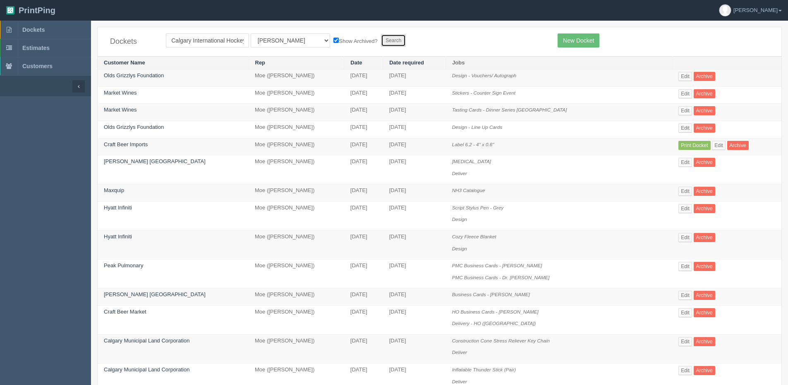
click at [381, 40] on input "Search" at bounding box center [393, 40] width 25 height 12
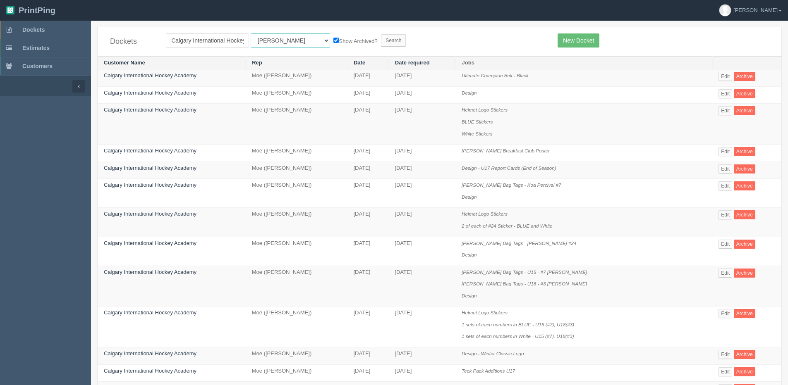
click at [256, 45] on select "All Users [PERSON_NAME] Test 1 [PERSON_NAME] [PERSON_NAME] [PERSON_NAME] France…" at bounding box center [290, 40] width 79 height 14
select select "1"
click at [251, 33] on select "All Users [PERSON_NAME] Test 1 [PERSON_NAME] [PERSON_NAME] [PERSON_NAME] France…" at bounding box center [290, 40] width 79 height 14
click at [581, 36] on link "New Docket" at bounding box center [578, 40] width 42 height 14
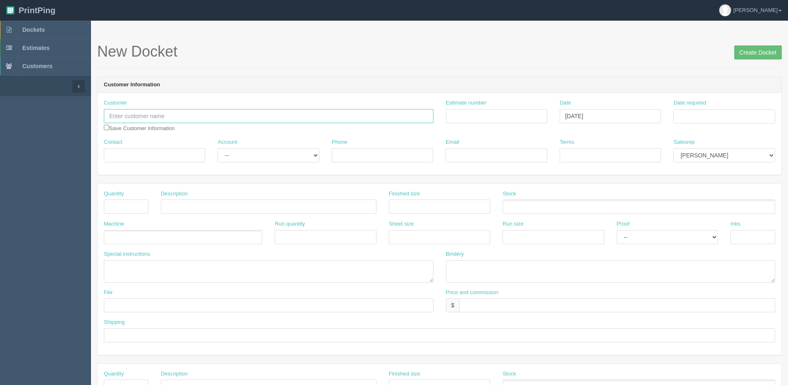
click at [199, 110] on input "text" at bounding box center [269, 116] width 330 height 14
click at [182, 144] on link "Calgary Inter national Hockey Academy" at bounding box center [157, 144] width 107 height 12
type input "Calgary International Hockey Academy"
type input "Ben"
type input "[EMAIL_ADDRESS][DOMAIN_NAME]"
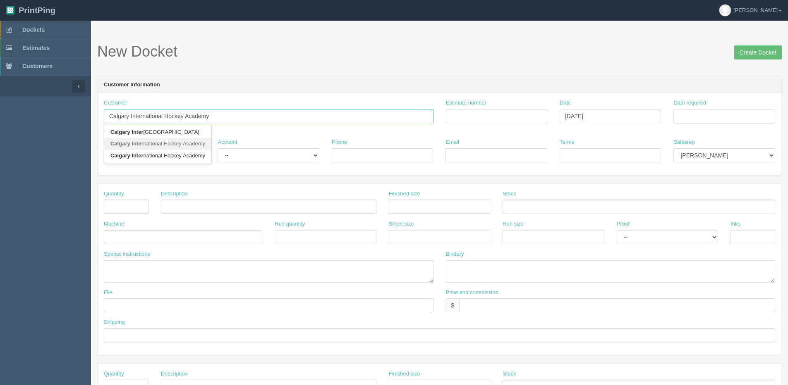
type input "Due on receipt"
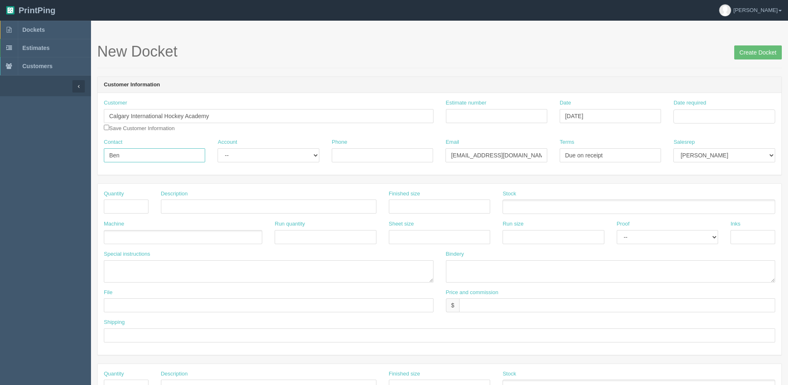
click at [159, 155] on input "Ben" at bounding box center [154, 155] width 101 height 14
drag, startPoint x: 107, startPoint y: 158, endPoint x: 47, endPoint y: 154, distance: 60.5
click at [43, 156] on section "Dockets Estimates Customers" at bounding box center [394, 386] width 788 height 730
paste input "[PERSON_NAME]"
type input "Merle Johnson"
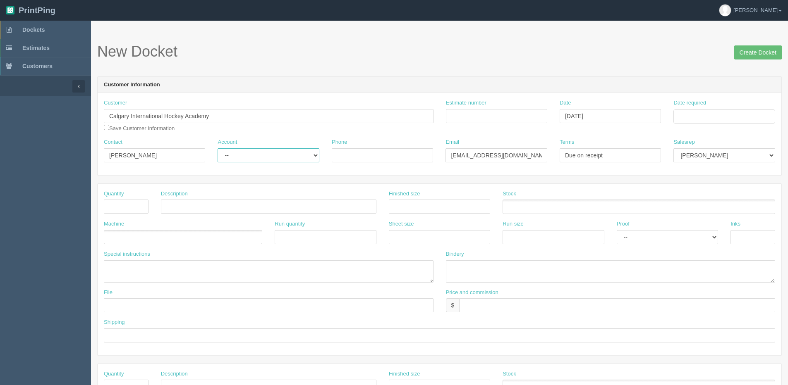
click at [296, 156] on select "-- Existing Client Allrush Client Rep Client" at bounding box center [268, 155] width 101 height 14
select select "Allrush Client"
click at [218, 148] on select "-- Existing Client Allrush Client Rep Client" at bounding box center [268, 155] width 101 height 14
drag, startPoint x: 449, startPoint y: 157, endPoint x: 698, endPoint y: 138, distance: 249.2
click at [698, 138] on div "Customer Calgary International Hockey Academy Calgary Inter national Airport Ca…" at bounding box center [440, 134] width 684 height 82
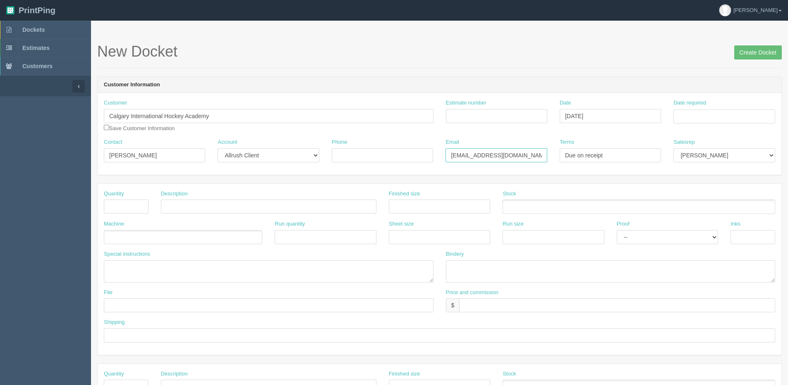
paste input "merle"
type input "merle@calgaryhockeyacademy.ca"
click at [495, 124] on div "Estimate number" at bounding box center [497, 114] width 114 height 30
click at [492, 122] on input "Estimate number" at bounding box center [496, 116] width 101 height 14
type input "083548"
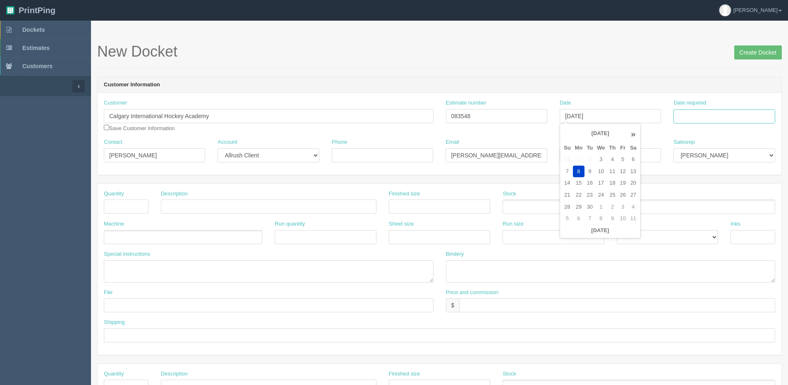
type input "September 8, 2025"
click at [717, 120] on input "Date required" at bounding box center [723, 117] width 101 height 14
click at [704, 232] on th "Today" at bounding box center [713, 231] width 77 height 12
click at [717, 172] on td "10" at bounding box center [715, 172] width 12 height 12
type input "September 10, 2025"
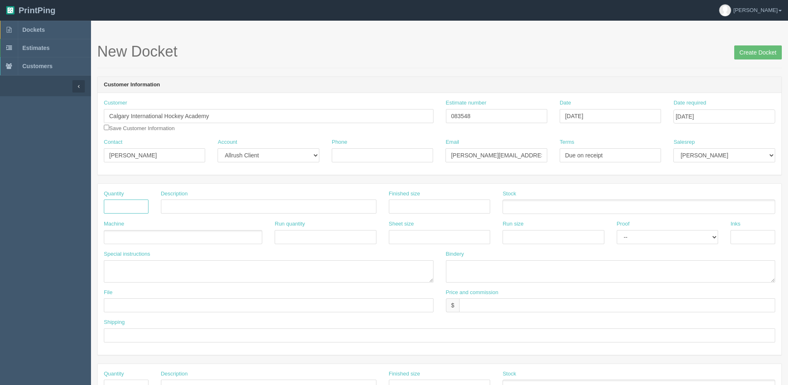
click at [132, 207] on input "text" at bounding box center [126, 207] width 45 height 14
type input "100"
drag, startPoint x: 181, startPoint y: 203, endPoint x: 733, endPoint y: 146, distance: 555.3
click at [727, 146] on form "New Docket Create Docket Customer Information Customer Calgary International Ho…" at bounding box center [439, 390] width 684 height 695
type input "[PERSON_NAME] Scoresheets"
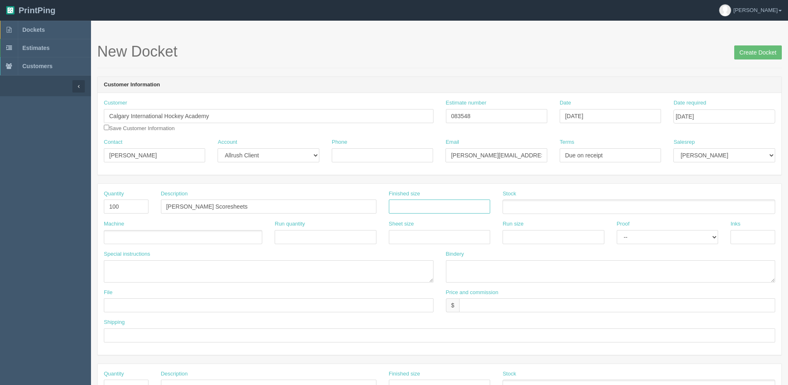
click at [435, 210] on input "text" at bounding box center [439, 207] width 101 height 14
drag, startPoint x: 195, startPoint y: 230, endPoint x: 183, endPoint y: 233, distance: 12.3
click at [193, 232] on div "Machine" at bounding box center [183, 232] width 158 height 24
drag, startPoint x: 107, startPoint y: 209, endPoint x: -24, endPoint y: 208, distance: 130.7
click at [0, 208] on html "PrintPing Dan Edit account ( dan@allrush.ca ) Logout Dockets Estimates Customers" at bounding box center [394, 375] width 788 height 751
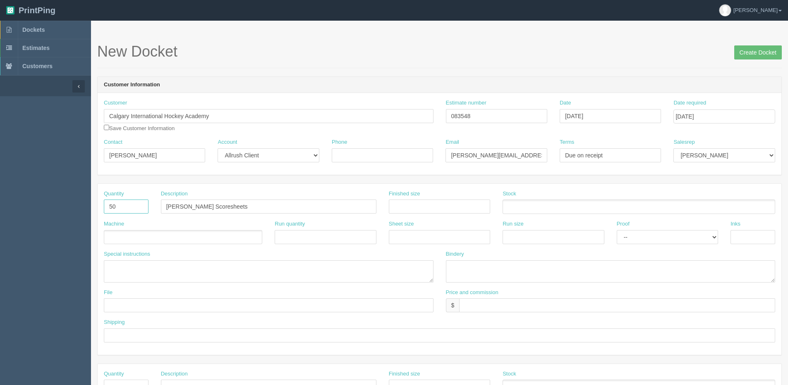
type input "50"
click at [454, 209] on input "text" at bounding box center [439, 207] width 101 height 14
click at [164, 241] on ul at bounding box center [183, 237] width 158 height 14
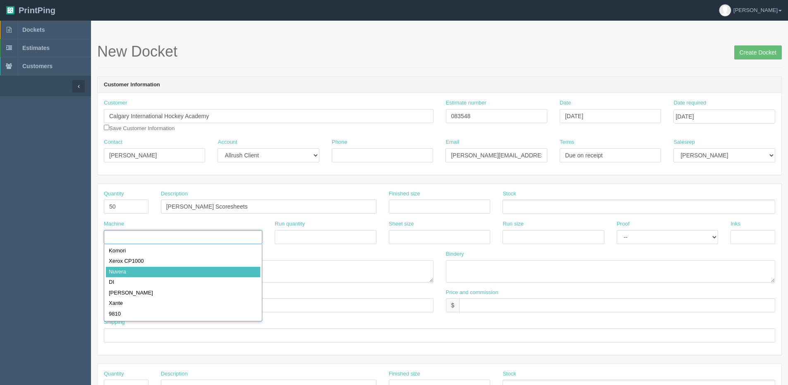
type input "Nuvera"
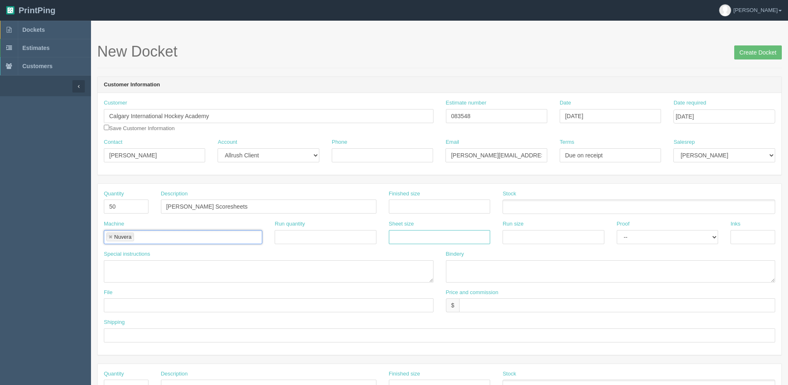
click at [454, 237] on input "text" at bounding box center [439, 237] width 101 height 14
type input "11" x 17""
drag, startPoint x: 534, startPoint y: 235, endPoint x: 534, endPoint y: 240, distance: 5.0
click at [534, 235] on input "text" at bounding box center [552, 237] width 101 height 14
type input "11" x 17""
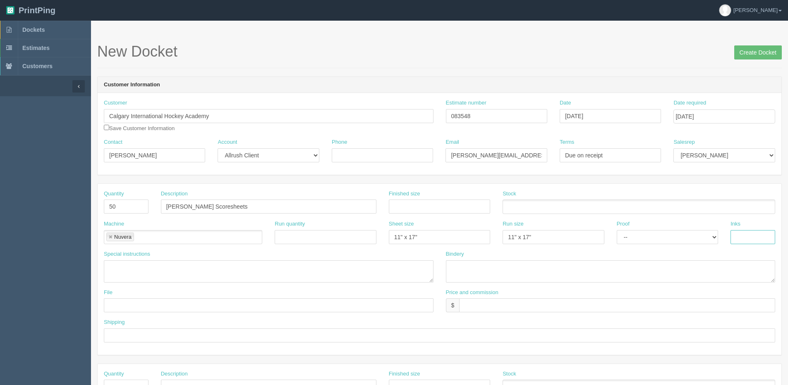
click at [745, 239] on input "text" at bounding box center [752, 237] width 45 height 14
drag, startPoint x: 765, startPoint y: 238, endPoint x: 766, endPoint y: 173, distance: 65.4
click at [787, 185] on html "PrintPing Dan Edit account ( dan@allrush.ca ) Logout Dockets Estimates Customers" at bounding box center [394, 375] width 788 height 751
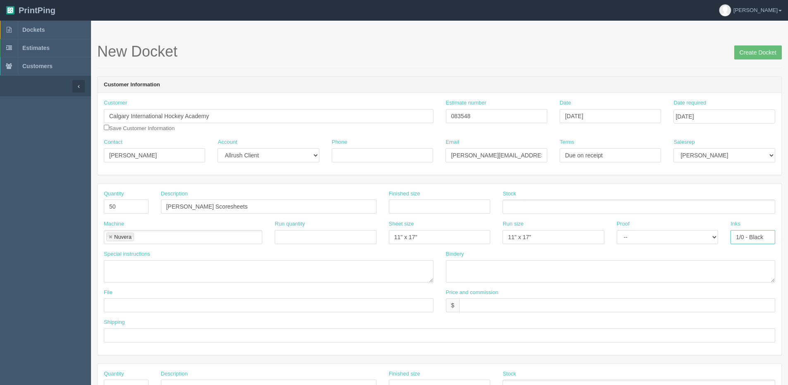
type input "1/0 - Black"
click at [437, 207] on input "text" at bounding box center [439, 207] width 101 height 14
click at [413, 208] on input "8.5" x 11"" at bounding box center [439, 207] width 101 height 14
type input "8.5" x 14""
click at [511, 303] on input "text" at bounding box center [617, 306] width 316 height 14
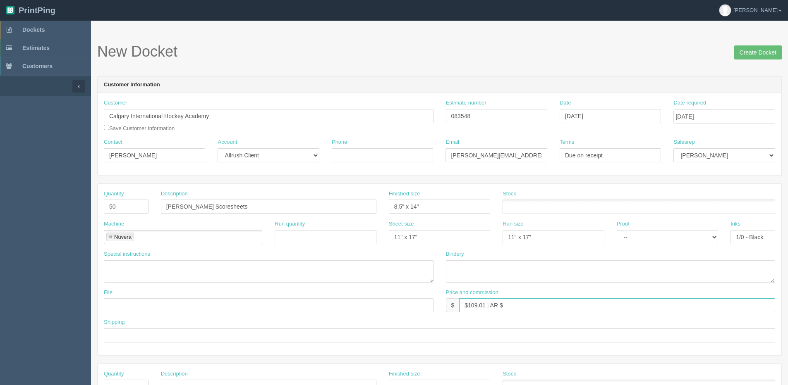
click at [523, 305] on input "$109.01 | AR $" at bounding box center [617, 306] width 316 height 14
type input "$109.01 | AR $25.19"
click at [521, 204] on ul at bounding box center [638, 207] width 272 height 14
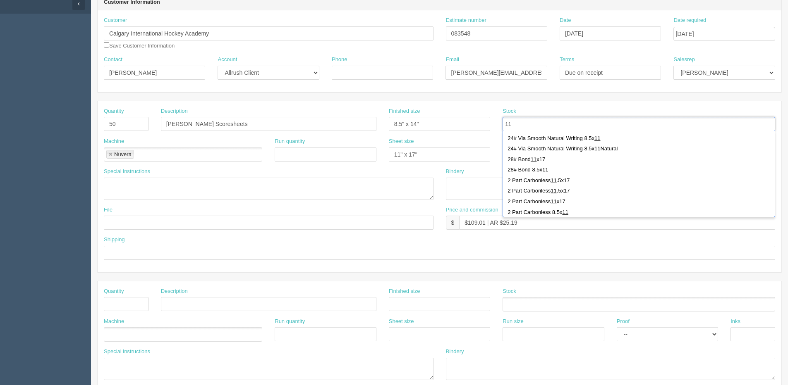
scroll to position [289, 0]
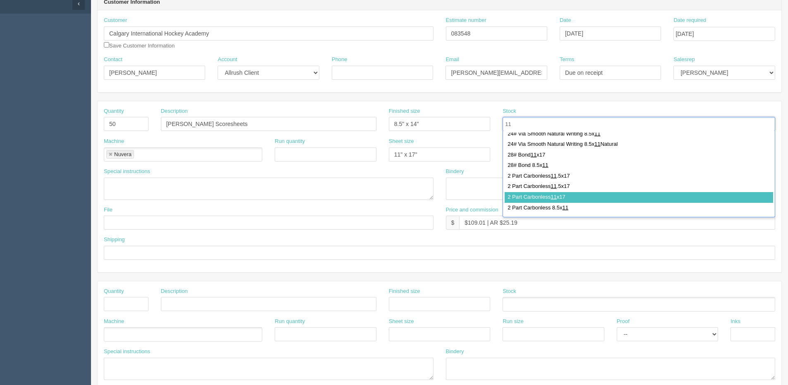
type input "11"
type input "2 Part Carbonless 11x17"
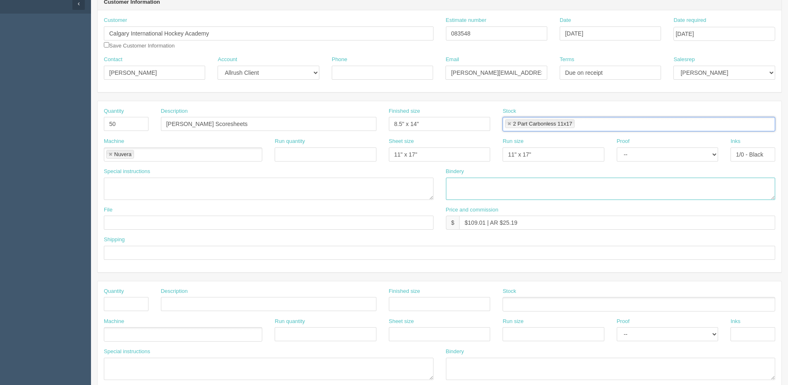
click at [462, 198] on textarea at bounding box center [611, 189] width 330 height 22
type textarea "Trim and Glue 8.5" side"
click at [136, 224] on input "text" at bounding box center [269, 223] width 330 height 14
type input "Files @ Allrush"
click at [165, 246] on input "text" at bounding box center [439, 253] width 671 height 14
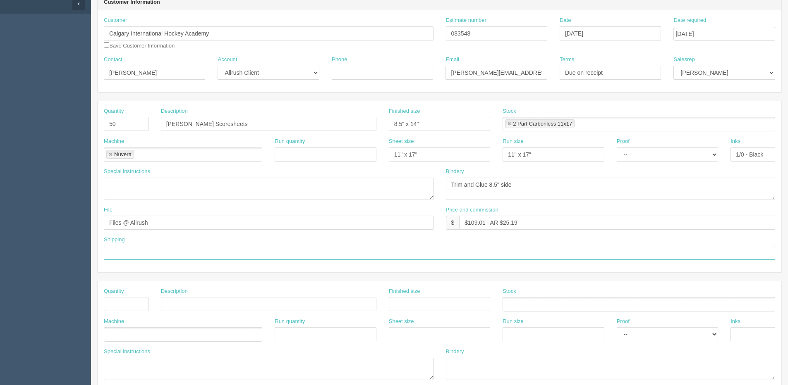
click at [147, 253] on input "text" at bounding box center [439, 253] width 671 height 14
type input "Deliver when ready"
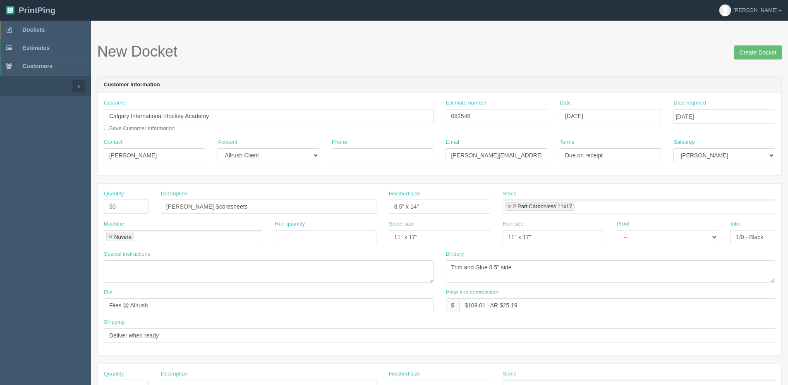
click at [750, 44] on span "Create Docket" at bounding box center [758, 51] width 48 height 17
click at [743, 53] on input "Create Docket" at bounding box center [758, 52] width 48 height 14
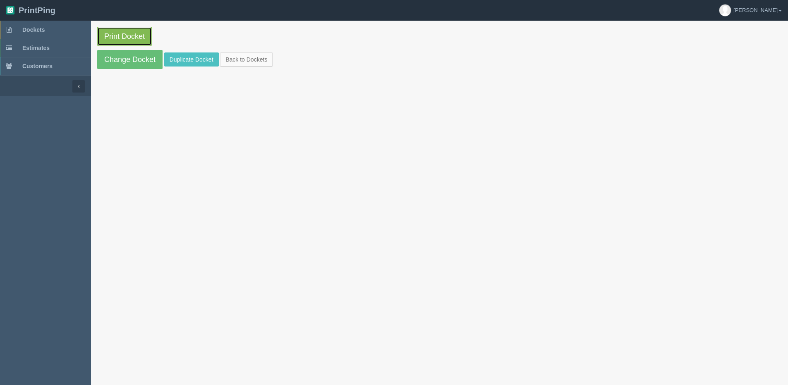
click at [125, 36] on link "Print Docket" at bounding box center [124, 36] width 55 height 19
click at [268, 57] on link "Back to Dockets" at bounding box center [246, 60] width 53 height 14
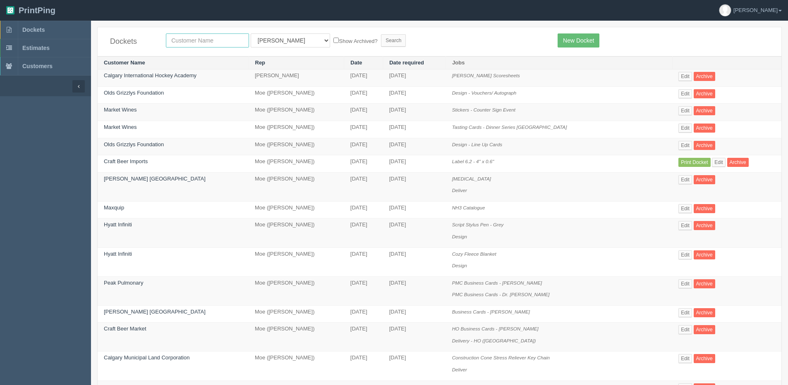
drag, startPoint x: 232, startPoint y: 39, endPoint x: 225, endPoint y: 38, distance: 7.1
click at [232, 39] on input "text" at bounding box center [207, 40] width 83 height 14
type input "formations"
click at [381, 34] on input "Search" at bounding box center [393, 40] width 25 height 12
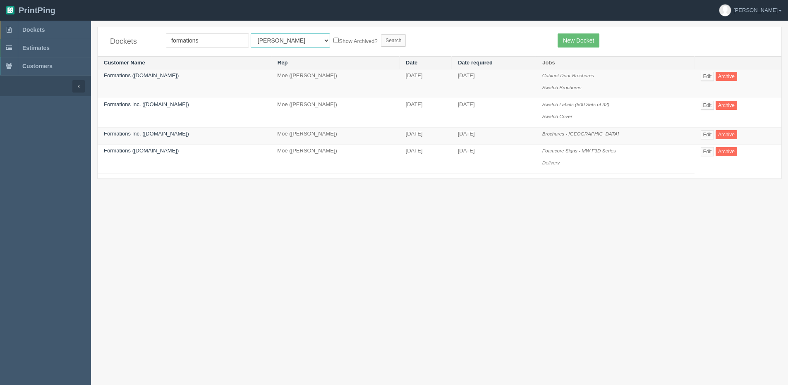
drag, startPoint x: 260, startPoint y: 46, endPoint x: 244, endPoint y: 80, distance: 37.4
click at [259, 48] on div "Dockets formations All Users [PERSON_NAME] Test 1 [PERSON_NAME] [PERSON_NAME] […" at bounding box center [440, 41] width 684 height 29
select select "1"
click at [251, 33] on select "All Users [PERSON_NAME] Test 1 [PERSON_NAME] [PERSON_NAME] [PERSON_NAME] France…" at bounding box center [290, 40] width 79 height 14
click at [319, 33] on form "formations All Users [PERSON_NAME] Test 1 [PERSON_NAME] [PERSON_NAME] [PERSON_N…" at bounding box center [355, 40] width 379 height 14
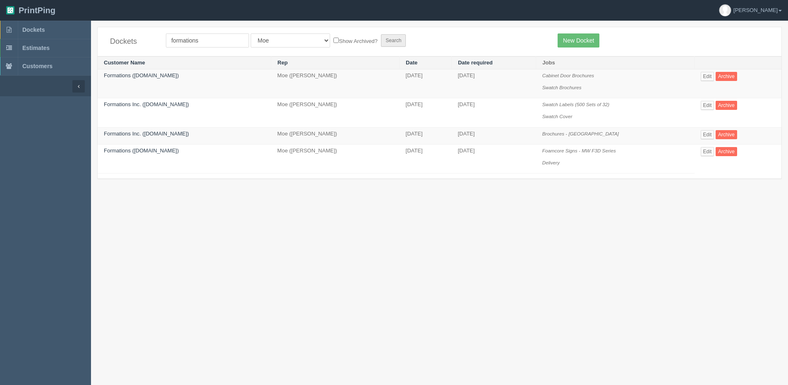
drag, startPoint x: 326, startPoint y: 38, endPoint x: 360, endPoint y: 39, distance: 33.9
click at [333, 39] on label "Show Archived?" at bounding box center [355, 41] width 44 height 10
click at [333, 39] on input "Show Archived?" at bounding box center [335, 40] width 5 height 5
checkbox input "true"
click at [381, 42] on input "Search" at bounding box center [393, 40] width 25 height 12
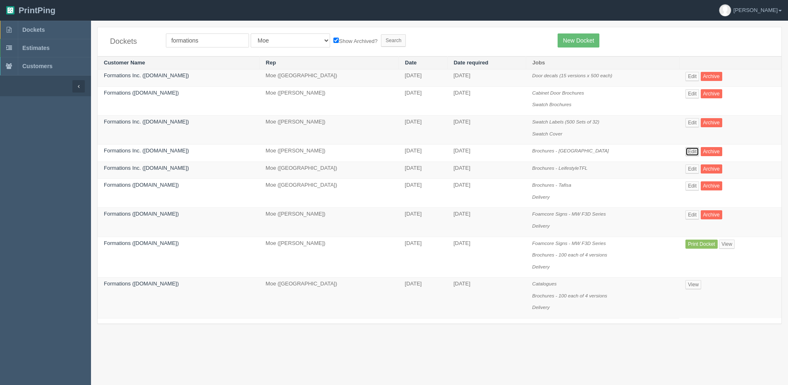
click link "Edit"
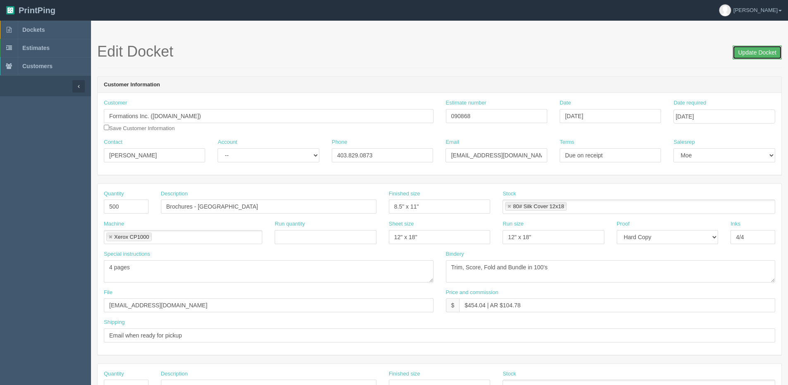
click input "Update Docket"
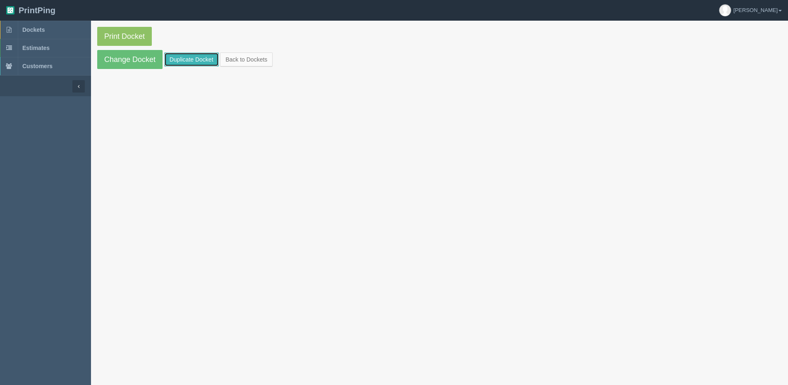
click at [195, 55] on link "Duplicate Docket" at bounding box center [191, 60] width 55 height 14
click at [251, 61] on link "Back to Dockets" at bounding box center [246, 60] width 53 height 14
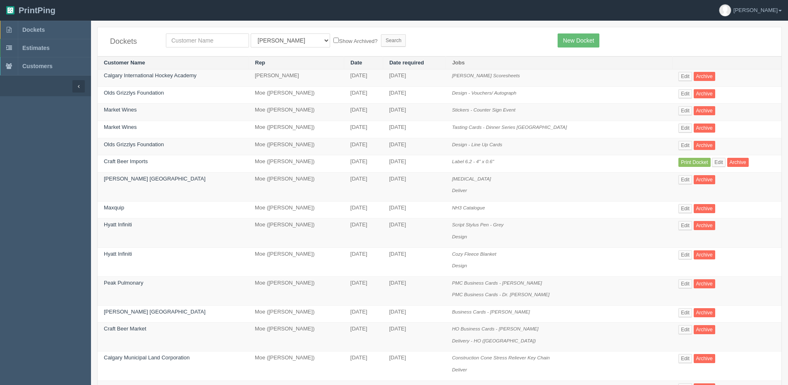
click at [203, 48] on div "Dockets All Users [PERSON_NAME] Test 1 [PERSON_NAME] [PERSON_NAME] [PERSON_NAME…" at bounding box center [440, 41] width 684 height 29
click at [201, 44] on input "text" at bounding box center [207, 40] width 83 height 14
type input "multiwood"
click at [381, 34] on input "Search" at bounding box center [393, 40] width 25 height 12
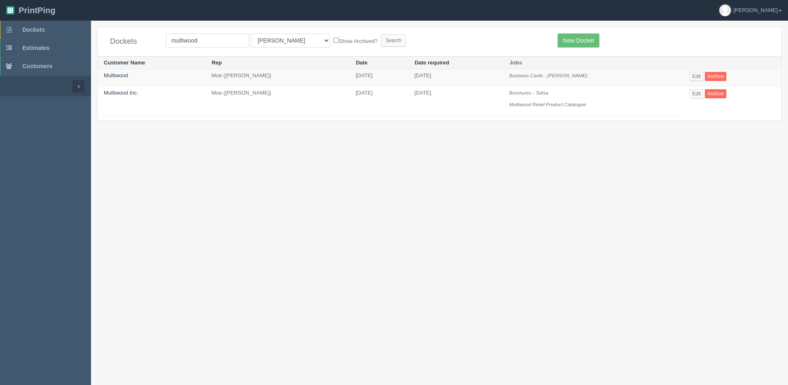
click at [333, 42] on label "Show Archived?" at bounding box center [355, 41] width 44 height 10
click at [333, 42] on input "Show Archived?" at bounding box center [335, 40] width 5 height 5
checkbox input "true"
drag, startPoint x: 284, startPoint y: 39, endPoint x: 283, endPoint y: 46, distance: 7.1
click at [283, 45] on select "All Users Ali Ali Test 1 Aly Amy Ankit Arif Brandon Dan France Greg Jim Mark Ma…" at bounding box center [290, 40] width 79 height 14
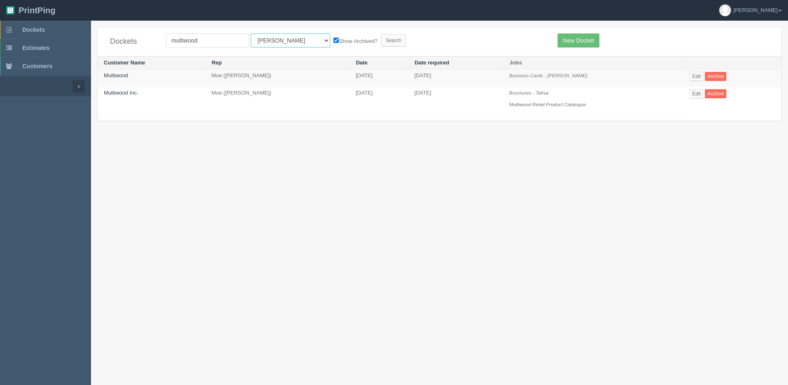
select select "1"
click at [251, 33] on select "All Users Ali Ali Test 1 Aly Amy Ankit Arif Brandon Dan France Greg Jim Mark Ma…" at bounding box center [290, 40] width 79 height 14
click at [381, 44] on input "Search" at bounding box center [393, 40] width 25 height 12
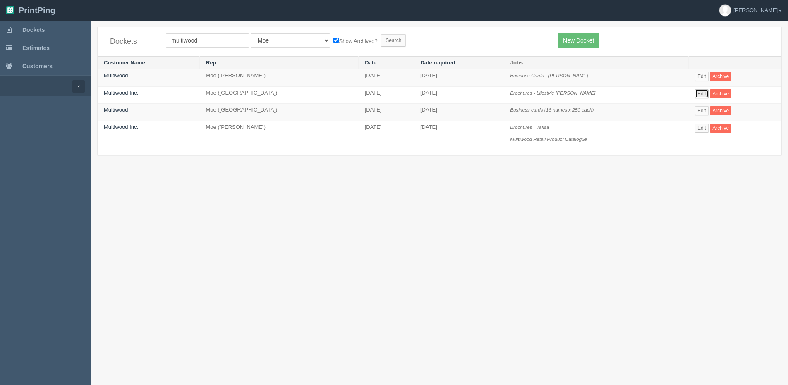
click at [699, 94] on link "Edit" at bounding box center [702, 93] width 14 height 9
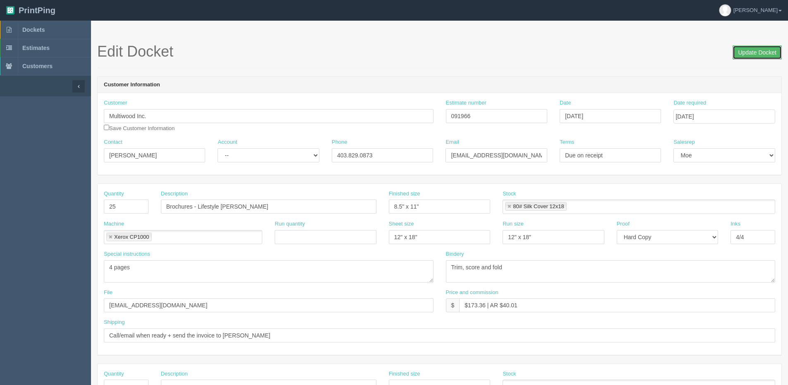
drag, startPoint x: 761, startPoint y: 50, endPoint x: 728, endPoint y: 50, distance: 33.1
click at [758, 50] on input "Update Docket" at bounding box center [756, 52] width 49 height 14
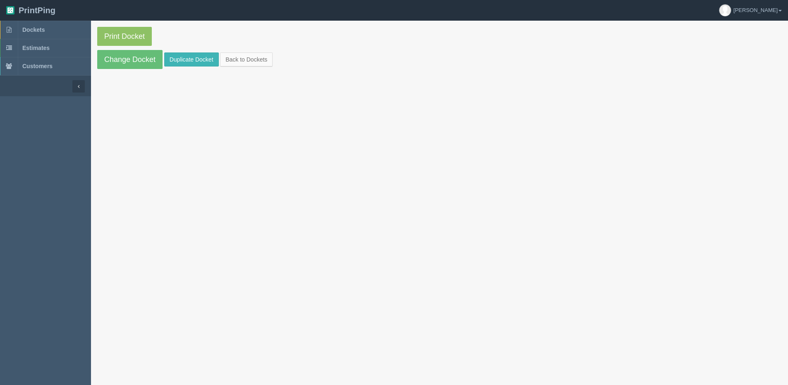
drag, startPoint x: 199, startPoint y: 47, endPoint x: 202, endPoint y: 54, distance: 8.0
click at [198, 48] on section "Print Docket Change Docket Duplicate Docket Back to Dockets" at bounding box center [439, 48] width 697 height 55
click at [197, 58] on link "Duplicate Docket" at bounding box center [191, 60] width 55 height 14
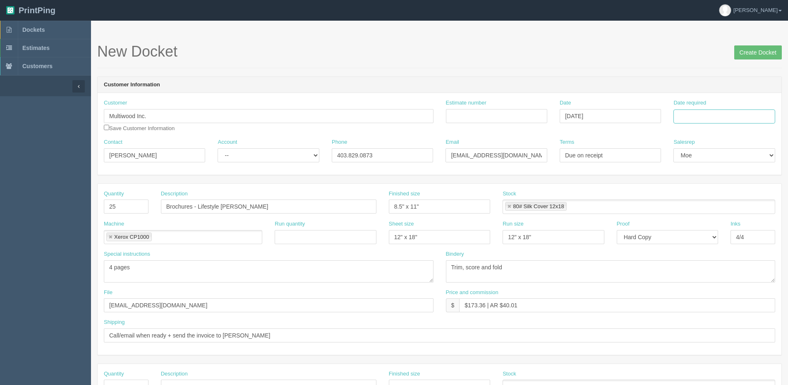
click at [711, 120] on input "Date required" at bounding box center [723, 117] width 101 height 14
click at [702, 236] on th "Today" at bounding box center [713, 231] width 77 height 12
drag, startPoint x: 716, startPoint y: 171, endPoint x: 520, endPoint y: 174, distance: 196.0
click at [716, 170] on td "10" at bounding box center [715, 172] width 12 height 12
type input "[DATE]"
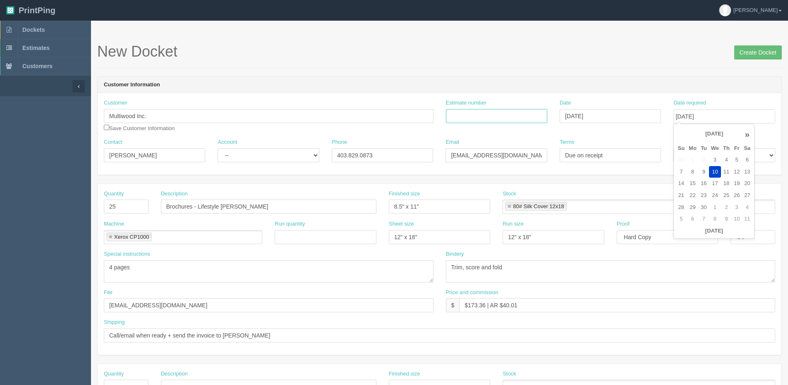
click at [488, 111] on input "Estimate number" at bounding box center [496, 116] width 101 height 14
type input "091966"
type input "September 8, 2025"
drag, startPoint x: 97, startPoint y: 207, endPoint x: -68, endPoint y: 210, distance: 165.0
click at [0, 210] on html "PrintPing Dan Edit account ( dan@allrush.ca ) Logout Dockets Estimates Customers" at bounding box center [394, 375] width 788 height 751
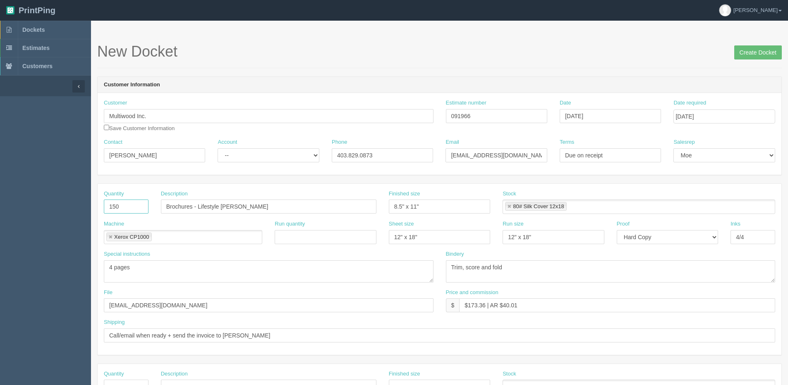
type input "150"
click at [244, 222] on div "Machine Xerox CP1000 Xerox CP1000" at bounding box center [183, 232] width 158 height 24
drag, startPoint x: 198, startPoint y: 208, endPoint x: 713, endPoint y: 148, distance: 518.6
click at [605, 151] on form "New Docket Create Docket Customer Information Customer Multiwood Inc. Save Cust…" at bounding box center [439, 390] width 684 height 695
type input "Brochures - Premium Woods"
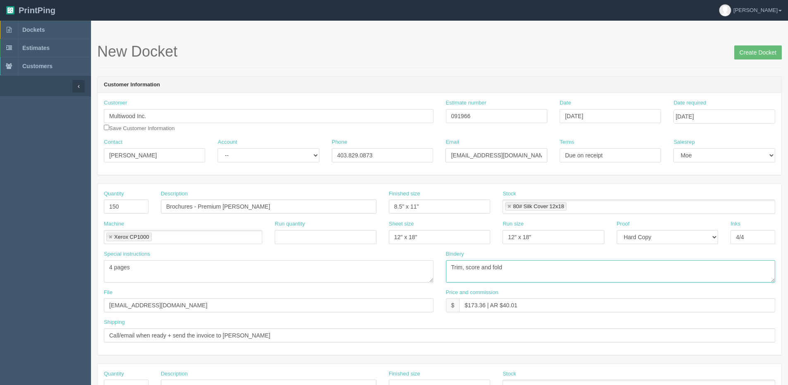
click at [467, 264] on textarea "Trim, score and fold" at bounding box center [611, 272] width 330 height 22
type textarea "Trim, Score and Fold"
drag, startPoint x: 168, startPoint y: 339, endPoint x: 322, endPoint y: 343, distance: 154.3
click at [322, 343] on div "Shipping Call/email when ready + send the invoice to Mike" at bounding box center [440, 334] width 684 height 30
type input "Call/email when ready"
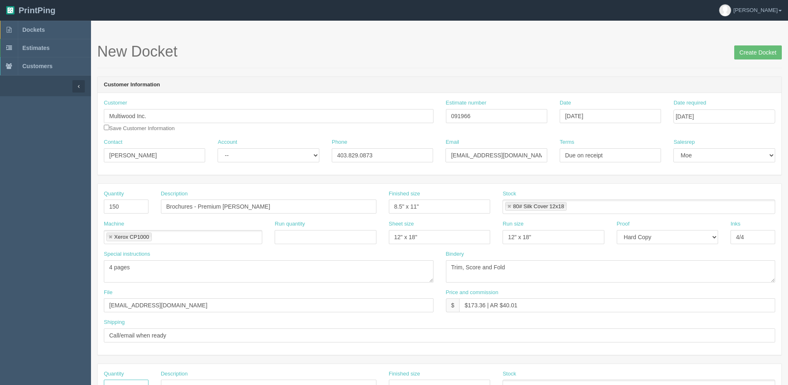
scroll to position [9, 0]
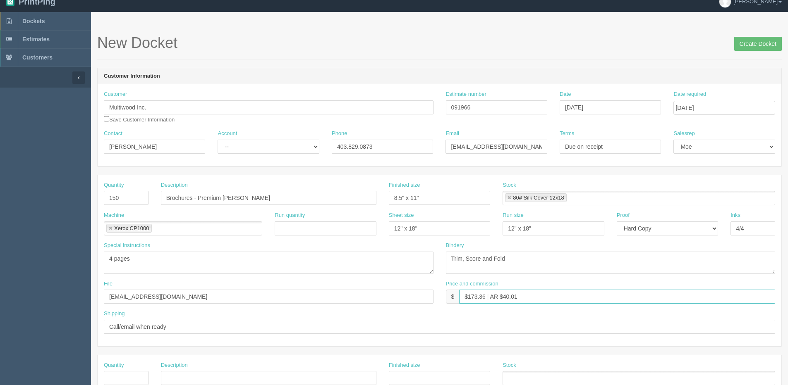
drag, startPoint x: 468, startPoint y: 299, endPoint x: 485, endPoint y: 298, distance: 16.5
click at [485, 298] on input "$173.36 | AR $40.01" at bounding box center [617, 297] width 316 height 14
drag, startPoint x: 503, startPoint y: 300, endPoint x: 609, endPoint y: 289, distance: 106.4
click at [560, 288] on div "Price and commission $ $243.49 | AR $40.01" at bounding box center [611, 292] width 330 height 24
type input "$243.49 | AR $56.19"
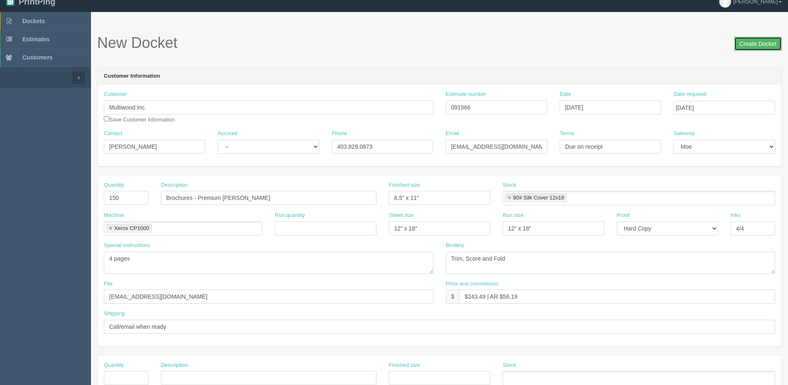
drag, startPoint x: 762, startPoint y: 47, endPoint x: 724, endPoint y: 45, distance: 37.7
click at [748, 48] on input "Create Docket" at bounding box center [758, 44] width 48 height 14
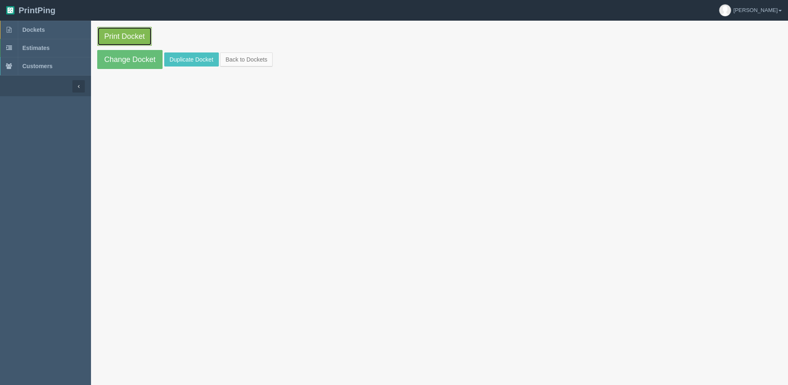
click at [115, 40] on link "Print Docket" at bounding box center [124, 36] width 55 height 19
click at [262, 64] on link "Back to Dockets" at bounding box center [246, 60] width 53 height 14
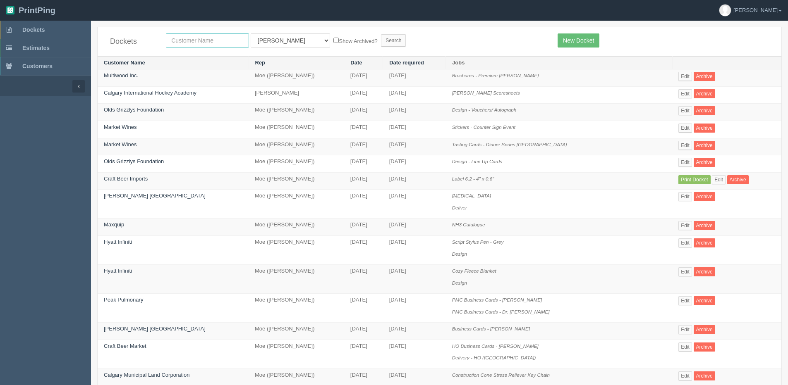
click at [182, 38] on input "text" at bounding box center [207, 40] width 83 height 14
type input "mad monkey"
click at [381, 34] on input "Search" at bounding box center [393, 40] width 25 height 12
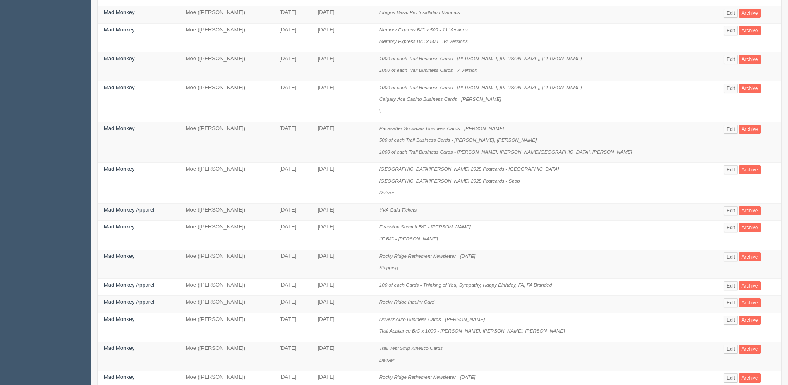
scroll to position [124, 0]
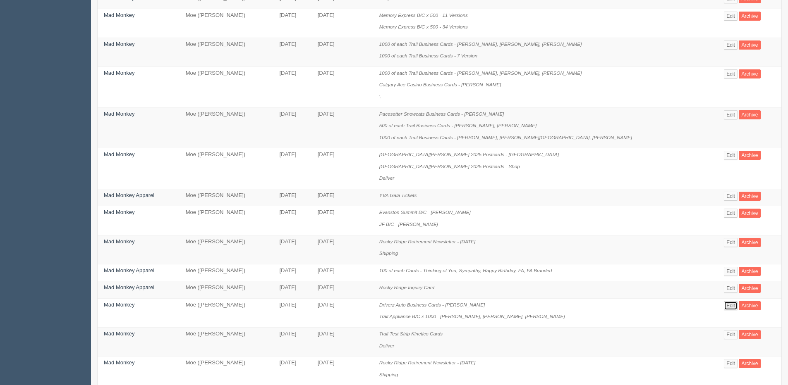
click at [724, 306] on link "Edit" at bounding box center [731, 305] width 14 height 9
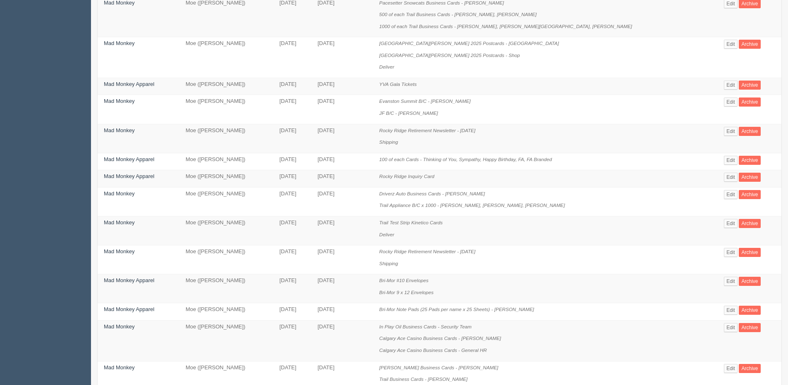
scroll to position [248, 0]
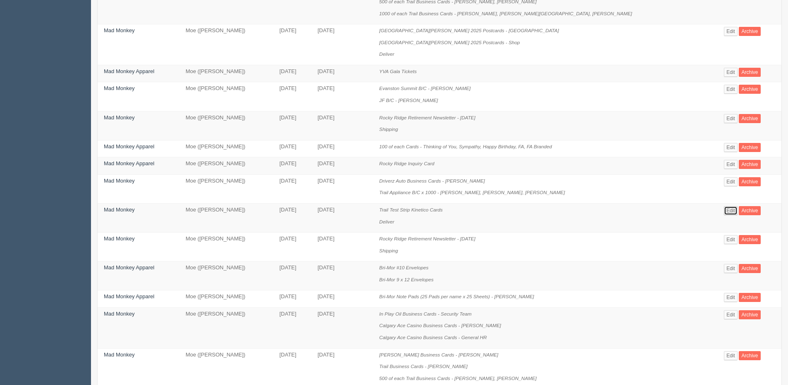
click link "Edit"
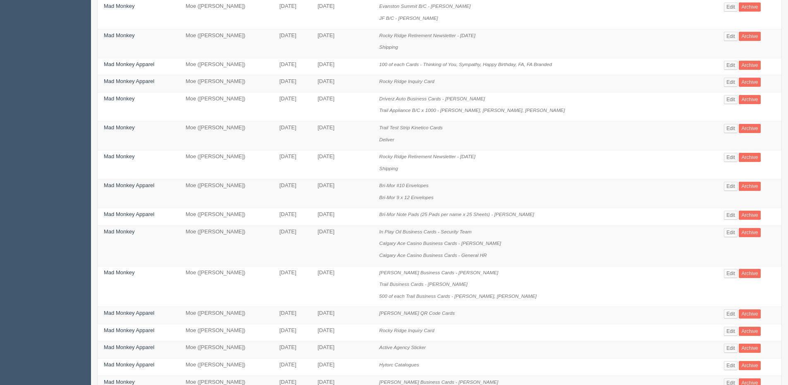
scroll to position [331, 0]
click link "Edit"
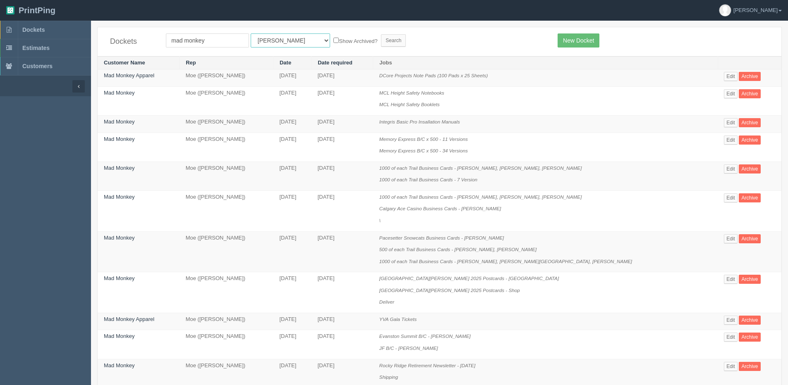
drag, startPoint x: 270, startPoint y: 39, endPoint x: 269, endPoint y: 45, distance: 6.2
click select "All Users Ali Ali Test 1 Aly Amy Ankit Arif Brandon Dan France Greg Jim Mark Ma…"
select select "1"
click select "All Users Ali Ali Test 1 Aly Amy Ankit Arif Brandon Dan France Greg Jim Mark Ma…"
click label "Show Archived?"
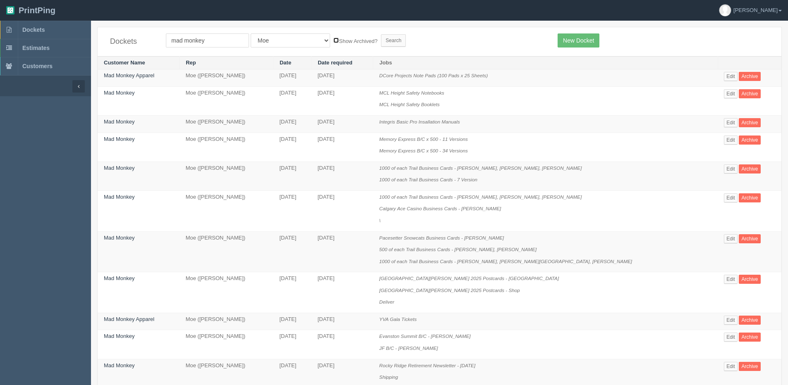
click input "Show Archived?"
checkbox input "true"
click input "Search"
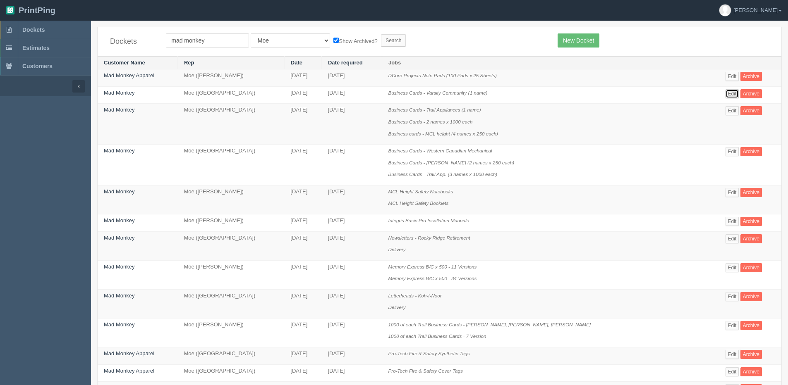
click at [725, 95] on link "Edit" at bounding box center [732, 93] width 14 height 9
click at [725, 111] on link "Edit" at bounding box center [732, 110] width 14 height 9
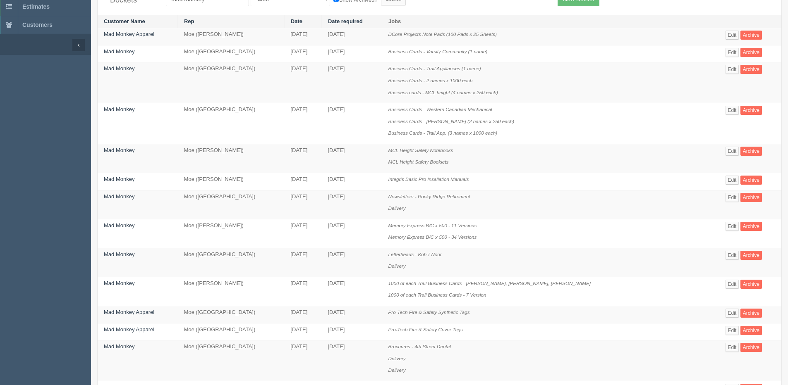
scroll to position [83, 0]
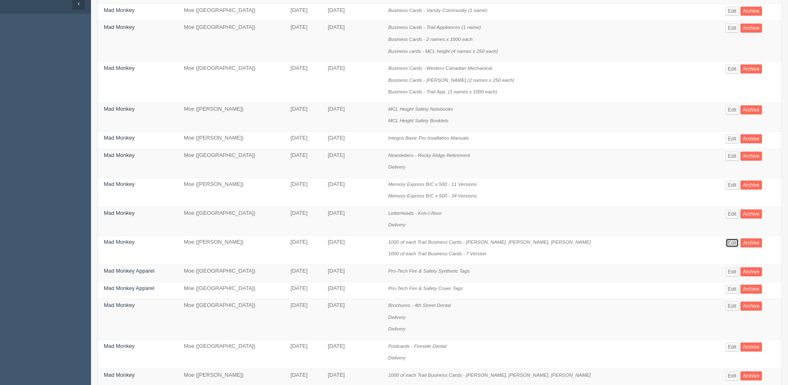
click link "Edit"
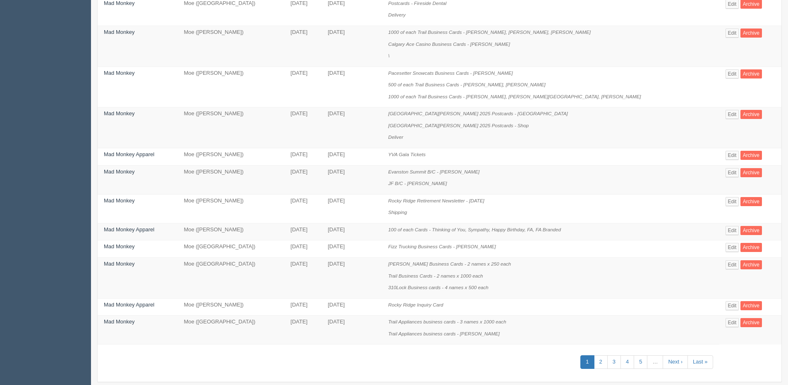
scroll to position [437, 0]
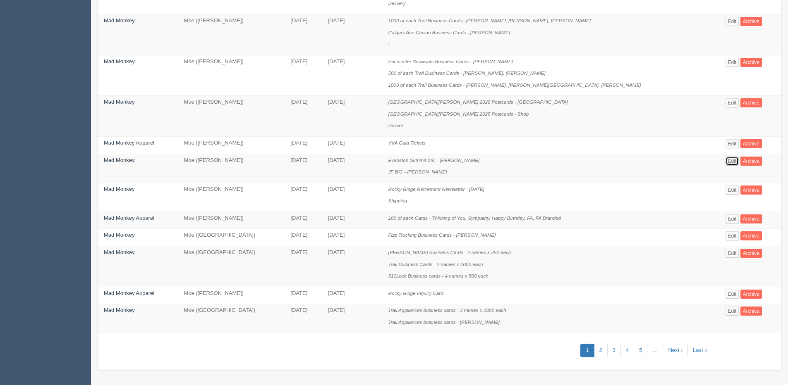
click link "Edit"
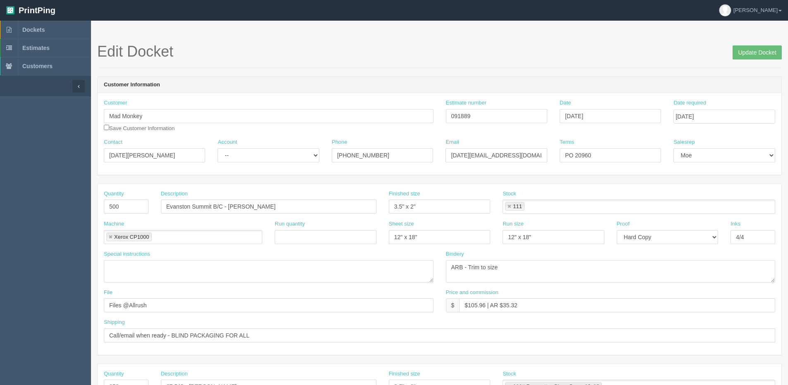
scroll to position [437, 0]
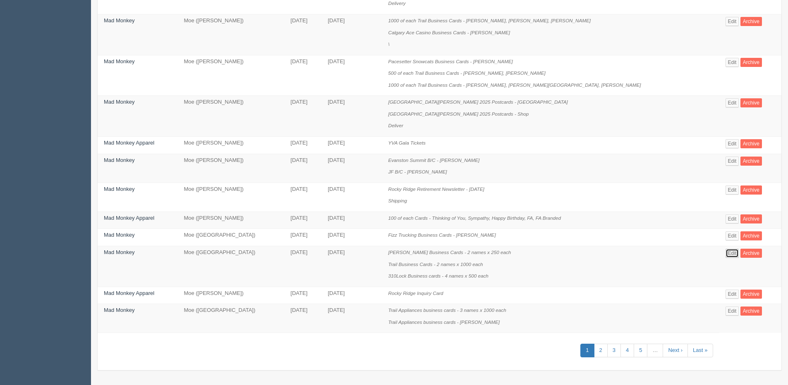
click link "Edit"
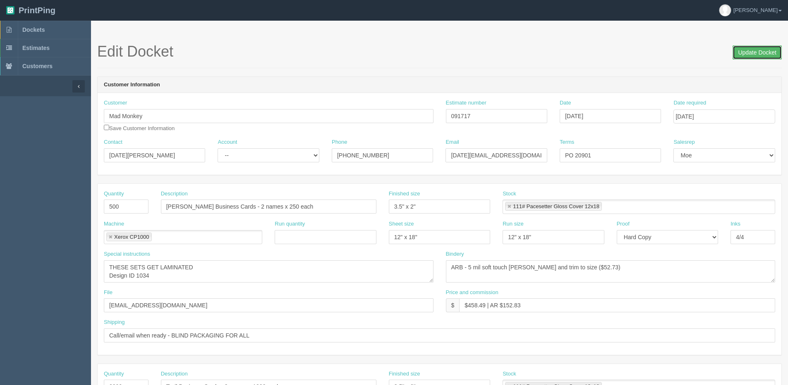
click input "Update Docket"
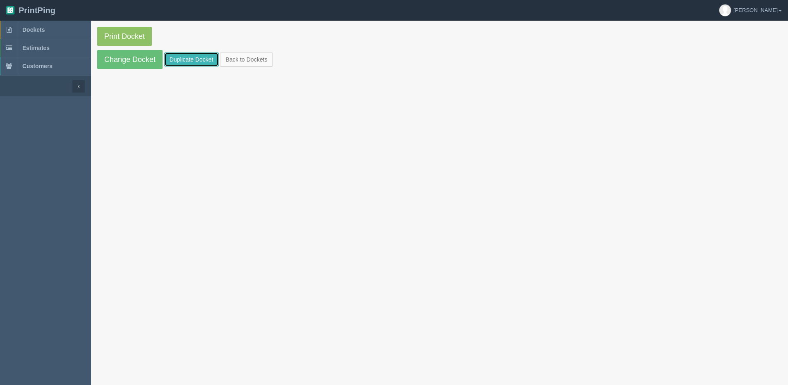
click at [188, 56] on link "Duplicate Docket" at bounding box center [191, 60] width 55 height 14
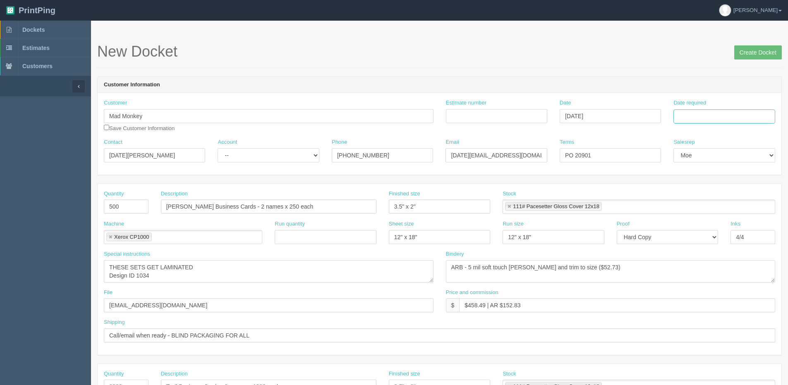
click at [731, 119] on input "Date required" at bounding box center [723, 117] width 101 height 14
click at [692, 234] on th "[DATE]" at bounding box center [713, 231] width 77 height 12
click at [713, 176] on td "10" at bounding box center [715, 172] width 12 height 12
type input "[DATE]"
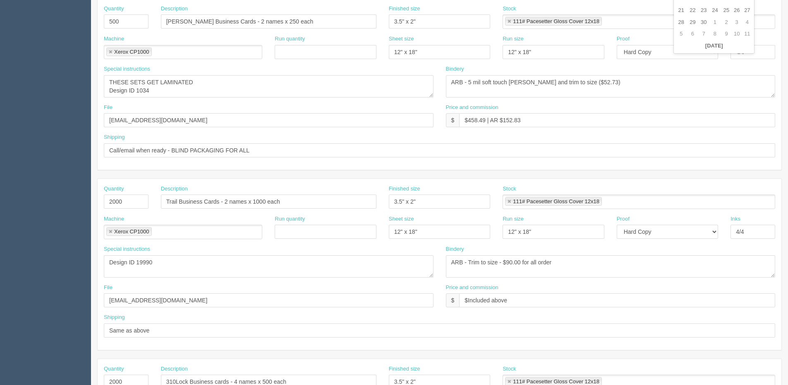
scroll to position [248, 0]
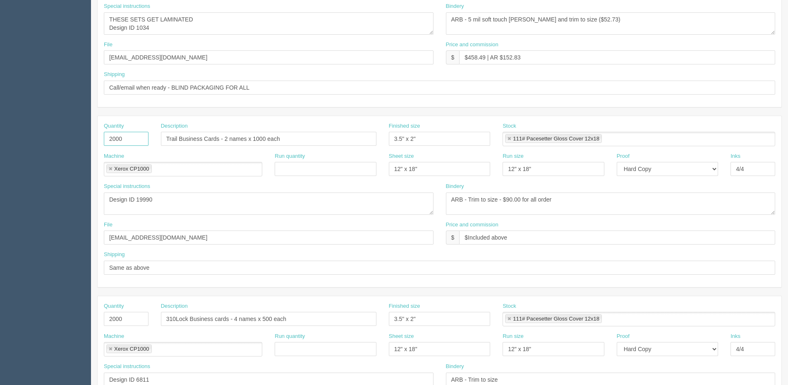
drag, startPoint x: 97, startPoint y: 142, endPoint x: 0, endPoint y: 146, distance: 97.3
click at [53, 145] on section "Dockets Estimates Customers" at bounding box center [394, 138] width 788 height 730
drag, startPoint x: 246, startPoint y: 150, endPoint x: -129, endPoint y: 202, distance: 379.1
click at [0, 202] on html "PrintPing [PERSON_NAME] Edit account ( [PERSON_NAME][EMAIL_ADDRESS][DOMAIN_NAME…" at bounding box center [394, 127] width 788 height 751
drag, startPoint x: 414, startPoint y: 139, endPoint x: 365, endPoint y: 152, distance: 50.8
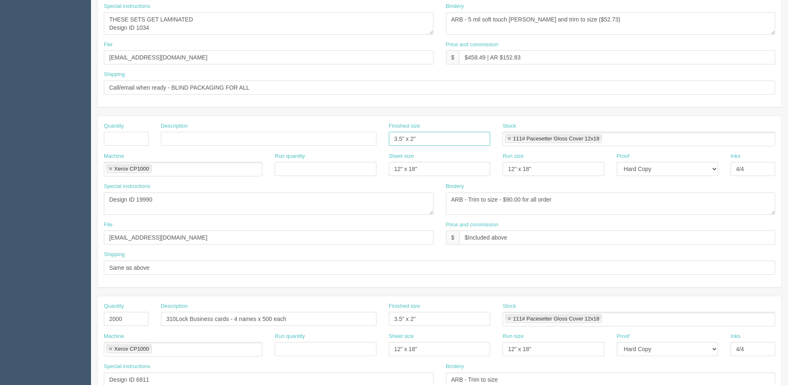
click at [323, 146] on div "Quantity Description Finished size 3.5" x 2" Stock 111# Pacesetter Gloss Cover …" at bounding box center [440, 137] width 684 height 30
drag, startPoint x: 427, startPoint y: 170, endPoint x: 256, endPoint y: 182, distance: 171.6
click at [270, 182] on div "Machine Xerox CP1000 Xerox CP1000 Run quantity Sheet size 12" x 18" Run size 12…" at bounding box center [440, 168] width 684 height 30
drag, startPoint x: 109, startPoint y: 167, endPoint x: 118, endPoint y: 182, distance: 17.8
click at [110, 167] on link at bounding box center [110, 169] width 5 height 5
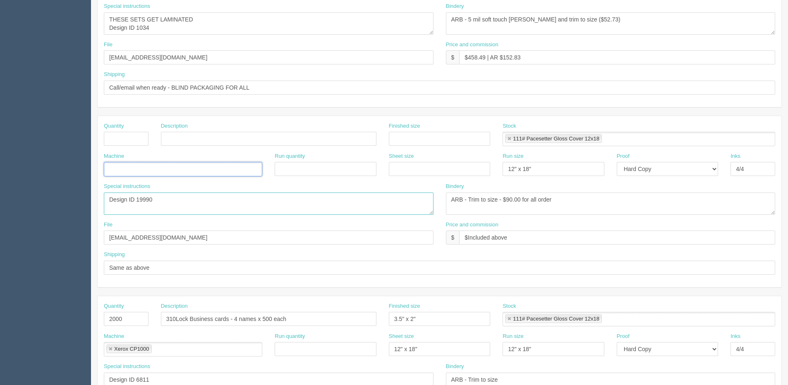
drag, startPoint x: 158, startPoint y: 206, endPoint x: 17, endPoint y: 206, distance: 141.0
click at [17, 206] on section "Dockets Estimates Customers" at bounding box center [394, 138] width 788 height 730
drag, startPoint x: -6, startPoint y: 258, endPoint x: 115, endPoint y: 262, distance: 121.6
click at [0, 265] on html "PrintPing [PERSON_NAME] Edit account ( [PERSON_NAME][EMAIL_ADDRESS][DOMAIN_NAME…" at bounding box center [394, 127] width 788 height 751
drag, startPoint x: -41, startPoint y: 294, endPoint x: -66, endPoint y: 299, distance: 25.2
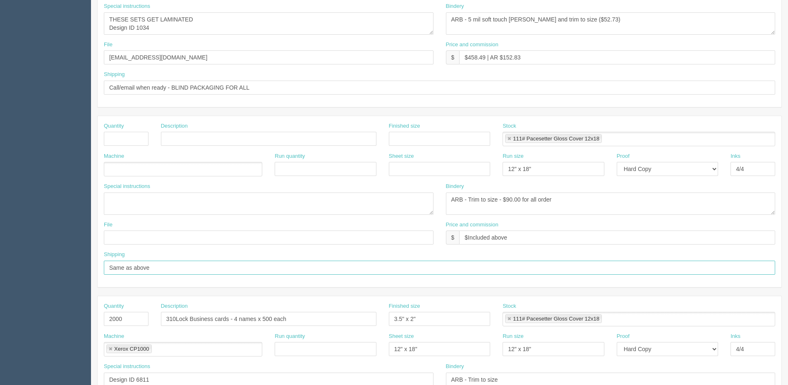
click at [0, 299] on html "PrintPing [PERSON_NAME] Edit account ( [PERSON_NAME][EMAIL_ADDRESS][DOMAIN_NAME…" at bounding box center [394, 127] width 788 height 751
drag, startPoint x: 107, startPoint y: 324, endPoint x: 158, endPoint y: 330, distance: 51.1
click at [66, 330] on section "Dockets Estimates Customers" at bounding box center [394, 138] width 788 height 730
drag, startPoint x: 84, startPoint y: 341, endPoint x: 87, endPoint y: 337, distance: 5.6
click at [48, 344] on section "Dockets Estimates Customers" at bounding box center [394, 138] width 788 height 730
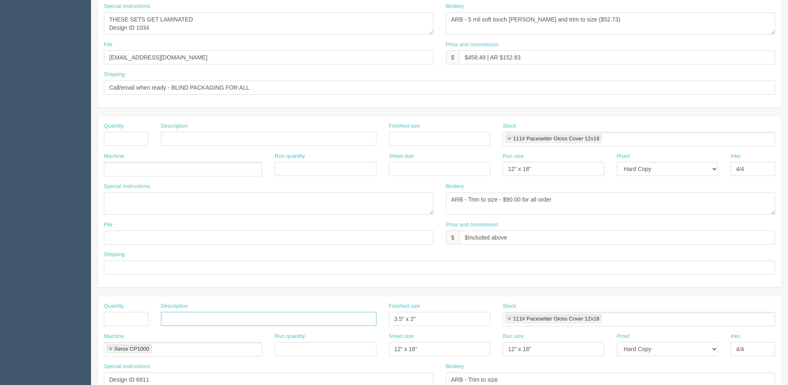
click at [110, 349] on link at bounding box center [110, 349] width 5 height 5
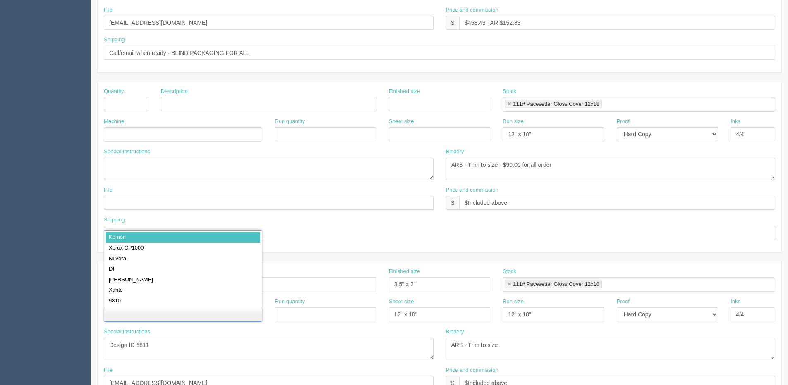
scroll to position [331, 0]
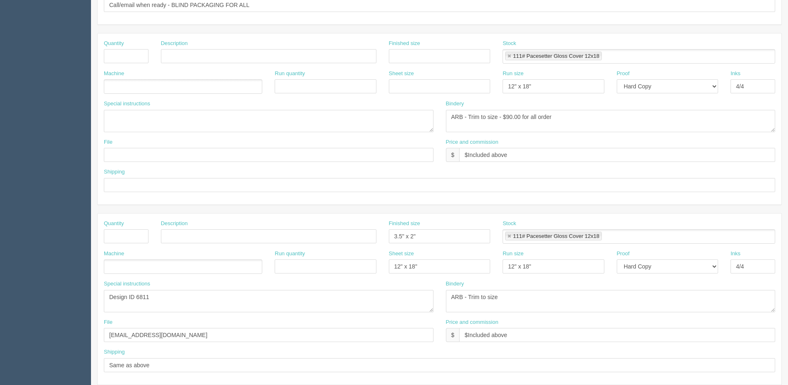
drag, startPoint x: 95, startPoint y: 298, endPoint x: 49, endPoint y: 301, distance: 46.0
drag, startPoint x: 2, startPoint y: 302, endPoint x: 151, endPoint y: 302, distance: 149.3
click at [1, 302] on section "Dockets Estimates Customers" at bounding box center [394, 55] width 788 height 730
type textarea "Design ID 6811"
drag, startPoint x: 150, startPoint y: 290, endPoint x: -11, endPoint y: 292, distance: 161.3
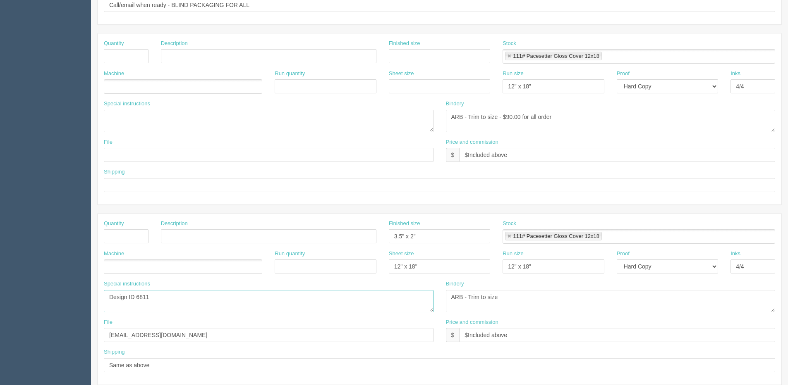
click at [0, 292] on html "PrintPing [PERSON_NAME] Edit account ( [PERSON_NAME][EMAIL_ADDRESS][DOMAIN_NAME…" at bounding box center [394, 44] width 788 height 751
drag, startPoint x: 148, startPoint y: 335, endPoint x: -50, endPoint y: 335, distance: 197.2
click at [0, 335] on html "PrintPing [PERSON_NAME] Edit account ( [PERSON_NAME][EMAIL_ADDRESS][DOMAIN_NAME…" at bounding box center [394, 44] width 788 height 751
drag, startPoint x: 142, startPoint y: 368, endPoint x: 3, endPoint y: 368, distance: 139.3
click at [3, 368] on section "Dockets Estimates Customers" at bounding box center [394, 55] width 788 height 730
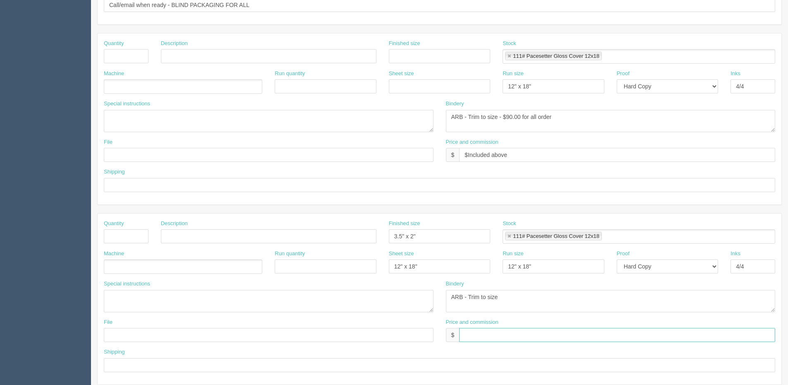
drag, startPoint x: 527, startPoint y: 337, endPoint x: 389, endPoint y: 342, distance: 137.8
click at [389, 342] on div "File Price and commission $" at bounding box center [440, 334] width 684 height 30
drag, startPoint x: 450, startPoint y: 305, endPoint x: 393, endPoint y: 309, distance: 57.2
click at [394, 309] on div "Special instructions Design ID 6811 Bindery ARB - Trim to size" at bounding box center [440, 299] width 684 height 38
drag, startPoint x: 415, startPoint y: 272, endPoint x: 359, endPoint y: 272, distance: 56.2
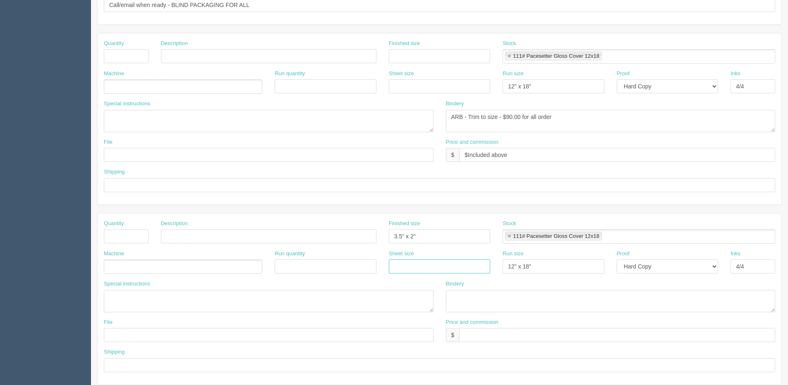
click at [360, 272] on div "Machine Run quantity Sheet size Run size 12" x 18" Proof -- Email Hard Copy Ink…" at bounding box center [440, 265] width 684 height 30
drag, startPoint x: 413, startPoint y: 238, endPoint x: 345, endPoint y: 243, distance: 68.4
click at [345, 243] on div "Quantity Description Finished size Stock 111# Pacesetter Gloss Cover 12x18 111#…" at bounding box center [440, 235] width 684 height 30
drag, startPoint x: 509, startPoint y: 237, endPoint x: 568, endPoint y: 267, distance: 66.8
click at [509, 237] on link at bounding box center [509, 236] width 5 height 5
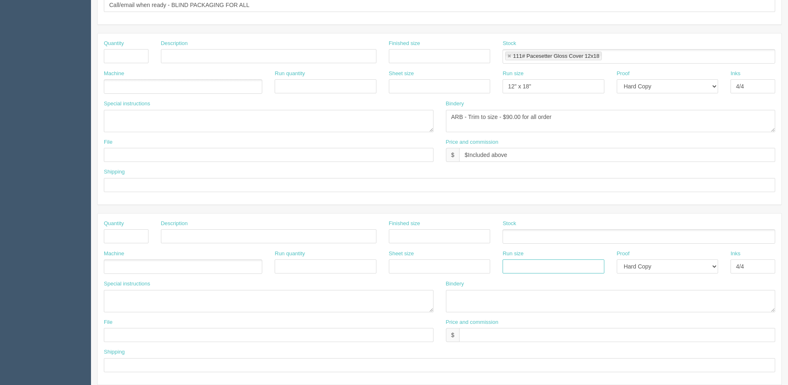
drag, startPoint x: 541, startPoint y: 266, endPoint x: 544, endPoint y: 271, distance: 5.7
click at [430, 271] on div "Machine Run quantity Sheet size Run size Proof -- Email Hard Copy Inks 4/4" at bounding box center [440, 265] width 684 height 30
click at [661, 271] on select "-- Email Hard Copy" at bounding box center [667, 267] width 101 height 14
select select
click at [617, 260] on select "-- Email Hard Copy" at bounding box center [667, 267] width 101 height 14
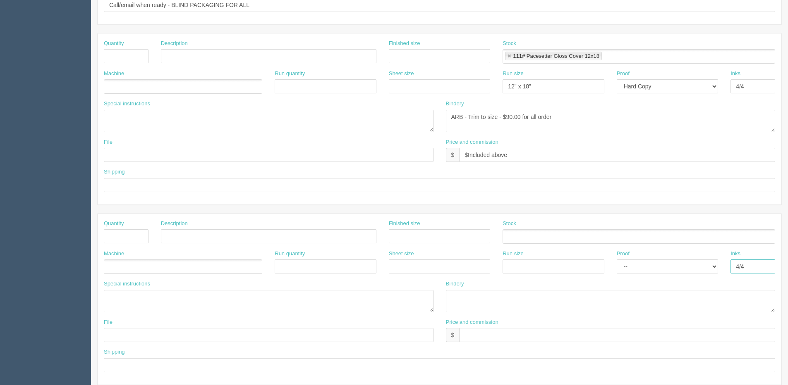
drag, startPoint x: 750, startPoint y: 264, endPoint x: 667, endPoint y: 267, distance: 83.6
click at [668, 268] on div "Machine Run quantity Sheet size Run size Proof -- Email Hard Copy Inks 4/4" at bounding box center [440, 265] width 684 height 30
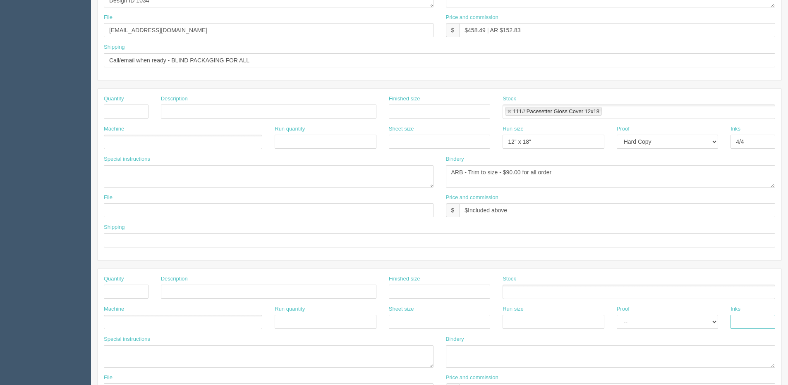
scroll to position [159, 0]
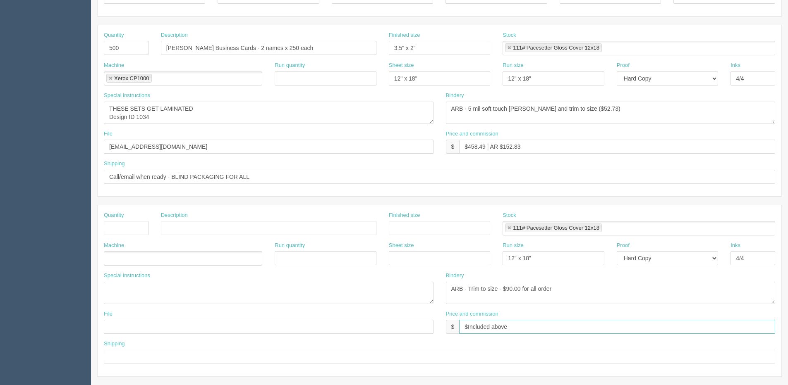
drag, startPoint x: 505, startPoint y: 331, endPoint x: 471, endPoint y: 325, distance: 34.9
click at [417, 332] on div "File Price and commission $ $Included above" at bounding box center [440, 326] width 684 height 30
type input "$included above"
drag, startPoint x: 527, startPoint y: 323, endPoint x: 303, endPoint y: 316, distance: 223.8
click at [288, 323] on div "File Price and commission $ $included above" at bounding box center [440, 326] width 684 height 30
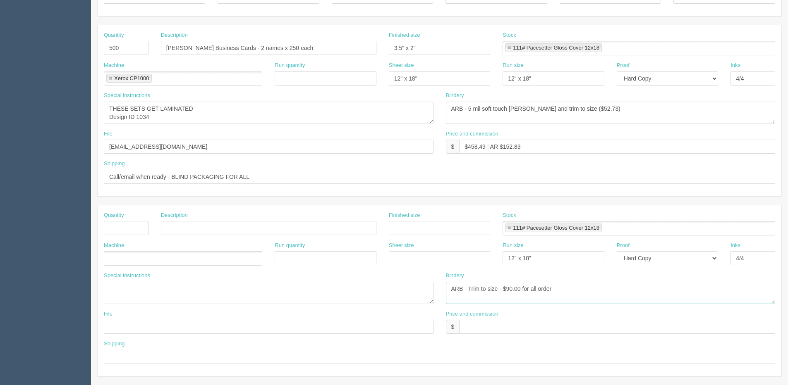
drag, startPoint x: 558, startPoint y: 290, endPoint x: 378, endPoint y: 289, distance: 179.9
click at [174, 307] on div "Special instructions Design ID 19990 Bindery ARB - Trim to size - $90.00 for al…" at bounding box center [440, 291] width 684 height 38
drag, startPoint x: 542, startPoint y: 261, endPoint x: 383, endPoint y: 261, distance: 159.2
click at [375, 263] on div "Machine Run quantity Sheet size Run size 12" x 18" Proof -- Email Hard Copy Ink…" at bounding box center [440, 257] width 684 height 30
drag, startPoint x: 686, startPoint y: 259, endPoint x: 682, endPoint y: 261, distance: 4.5
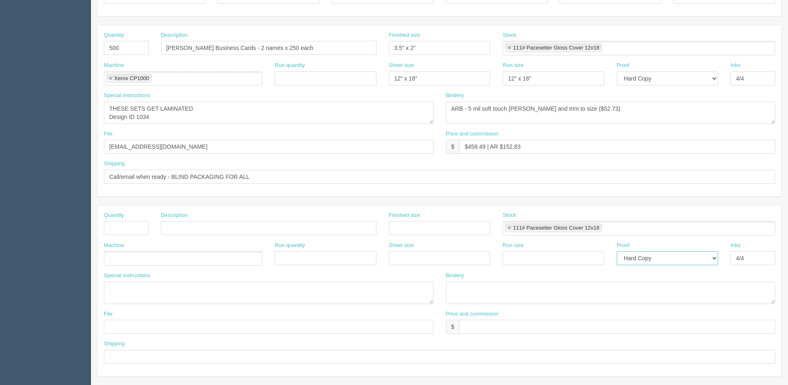
click at [682, 261] on select "-- Email Hard Copy" at bounding box center [667, 258] width 101 height 14
select select
click at [617, 251] on select "-- Email Hard Copy" at bounding box center [667, 258] width 101 height 14
drag, startPoint x: 749, startPoint y: 262, endPoint x: 675, endPoint y: 271, distance: 74.9
click at [675, 271] on div "Machine Run quantity Sheet size Run size Proof -- Email Hard Copy Inks 4/4" at bounding box center [440, 257] width 684 height 30
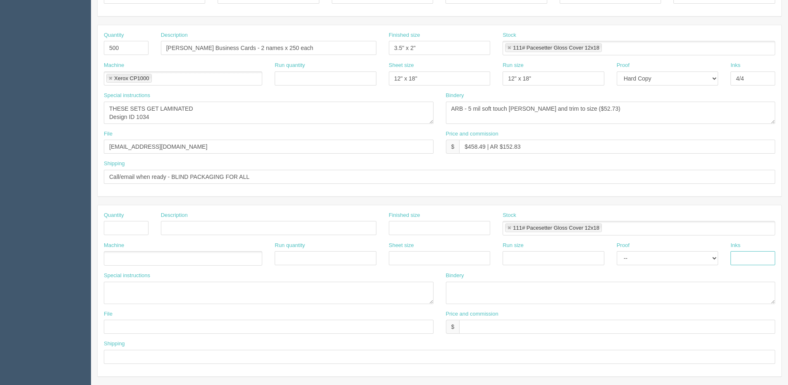
click at [511, 226] on link at bounding box center [509, 228] width 5 height 5
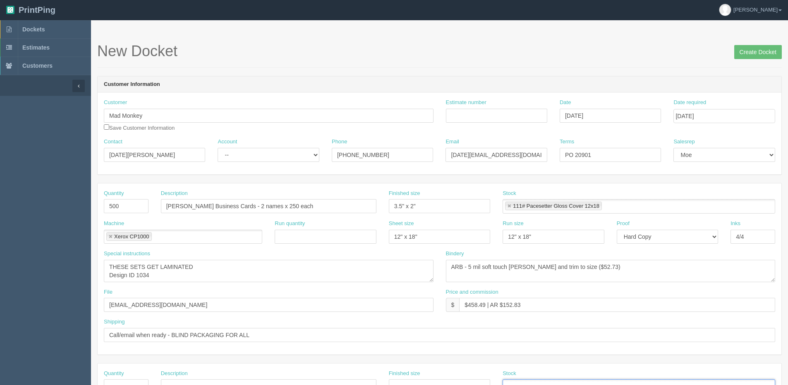
scroll to position [0, 0]
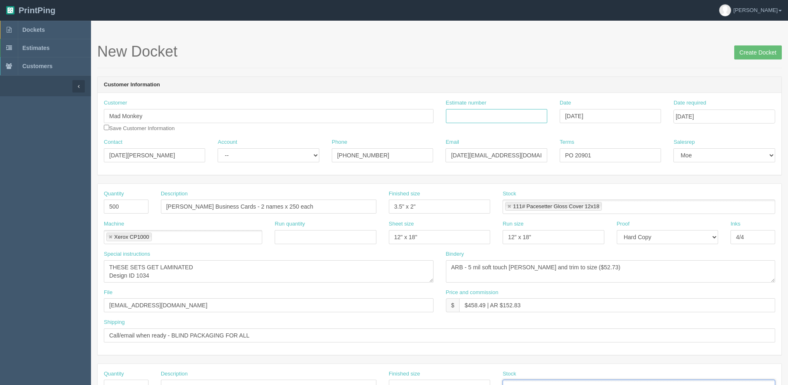
click at [482, 116] on input "Estimate number" at bounding box center [496, 116] width 101 height 14
type input "092327"
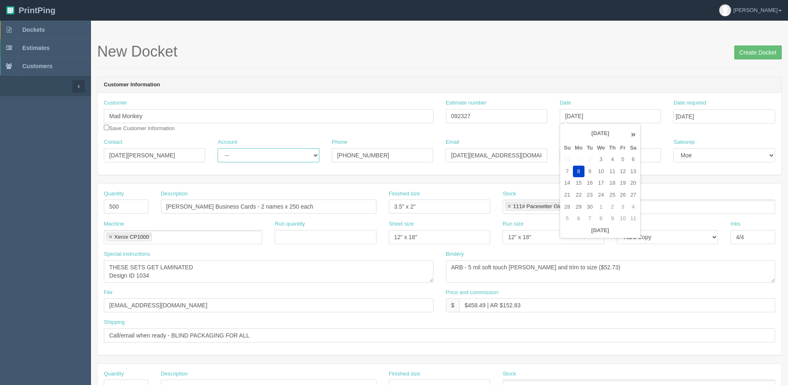
type input "September 8, 2025"
click at [251, 152] on select "-- Existing Client Allrush Client Rep Client" at bounding box center [268, 155] width 101 height 14
drag, startPoint x: 250, startPoint y: 249, endPoint x: 250, endPoint y: 244, distance: 5.0
click at [250, 249] on div "Machine Xerox CP1000 Xerox CP1000" at bounding box center [183, 235] width 171 height 30
drag, startPoint x: 229, startPoint y: 207, endPoint x: 554, endPoint y: 137, distance: 331.6
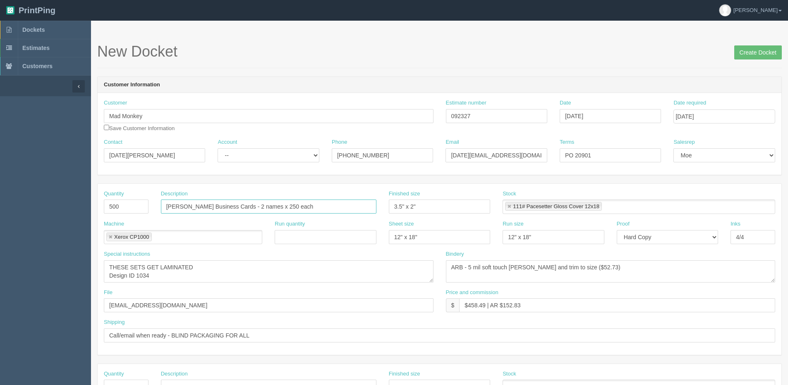
click at [436, 178] on form "New Docket Create Docket Customer Information Customer Mad Monkey Save Customer…" at bounding box center [439, 390] width 684 height 695
type input "Clifton Business Cards - Kevin Olsen"
drag, startPoint x: 129, startPoint y: 212, endPoint x: 13, endPoint y: 221, distance: 117.0
click at [3, 210] on section "Dockets Estimates Customers" at bounding box center [394, 386] width 788 height 730
type input "250"
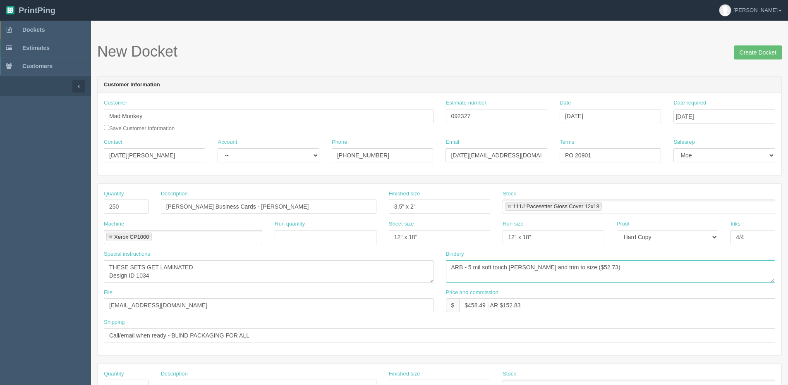
drag, startPoint x: 566, startPoint y: 268, endPoint x: 580, endPoint y: 269, distance: 13.7
click at [580, 269] on textarea "ARB - 5 mil soft touch [PERSON_NAME] and trim to size ($52.73)" at bounding box center [611, 272] width 330 height 22
click at [495, 265] on textarea "ARB - 5 mil soft touch [PERSON_NAME] and trim to size ($52.73)" at bounding box center [611, 272] width 330 height 22
type textarea "ARB - 5 mil soft touch lam and trim to size ($30.00)"
drag, startPoint x: 467, startPoint y: 302, endPoint x: 485, endPoint y: 304, distance: 17.9
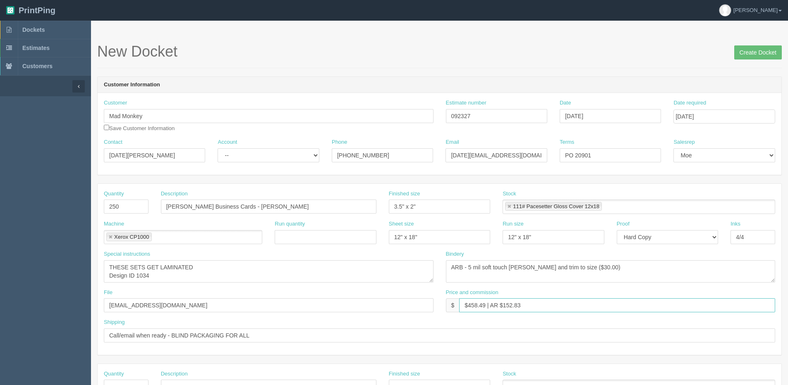
click at [485, 304] on input "$458.49 | AR $152.83" at bounding box center [617, 306] width 316 height 14
drag, startPoint x: 504, startPoint y: 306, endPoint x: 606, endPoint y: 249, distance: 117.4
click at [614, 256] on div "Quantity 250 Description Clifton Business Cards - Kevin Olsen Finished size 3.5…" at bounding box center [440, 269] width 684 height 171
type input "$123.21 | AR $41.07"
drag, startPoint x: 579, startPoint y: 156, endPoint x: 609, endPoint y: 145, distance: 31.8
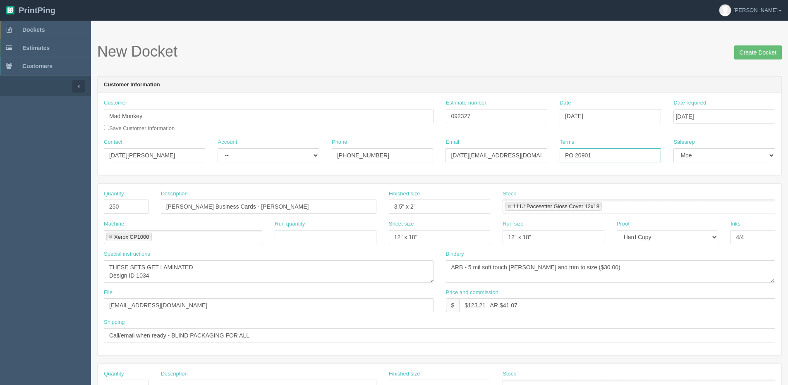
click at [607, 146] on div "Terms PO 20901" at bounding box center [609, 151] width 101 height 24
type input "PO 21283"
click at [760, 56] on input "Create Docket" at bounding box center [758, 52] width 48 height 14
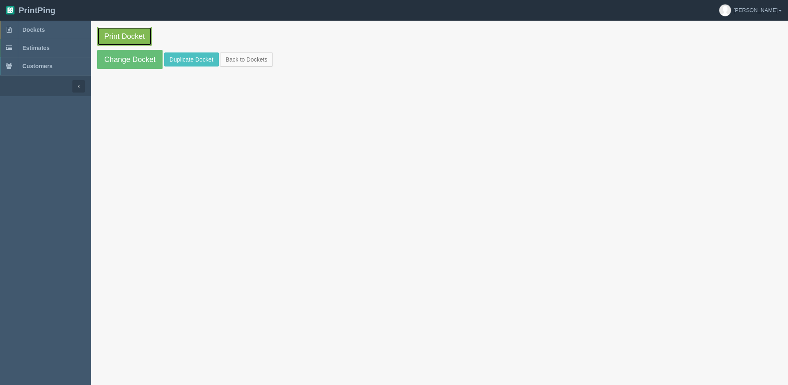
click at [119, 43] on link "Print Docket" at bounding box center [124, 36] width 55 height 19
drag, startPoint x: 253, startPoint y: 61, endPoint x: 249, endPoint y: 60, distance: 4.2
click at [253, 61] on link "Back to Dockets" at bounding box center [246, 60] width 53 height 14
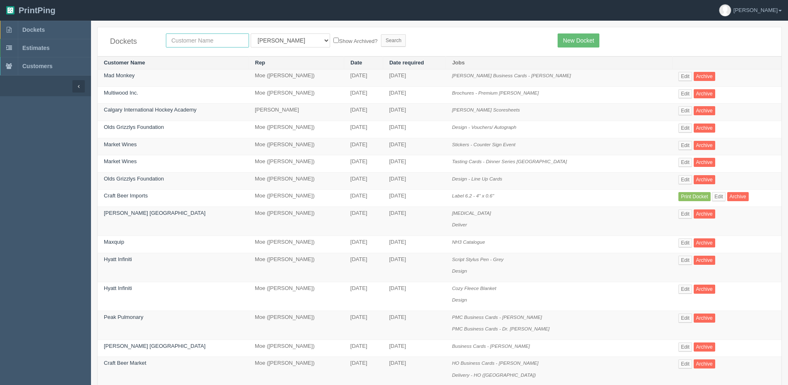
click at [218, 41] on input "text" at bounding box center [207, 40] width 83 height 14
type input "24/7"
click at [381, 34] on input "Search" at bounding box center [393, 40] width 25 height 12
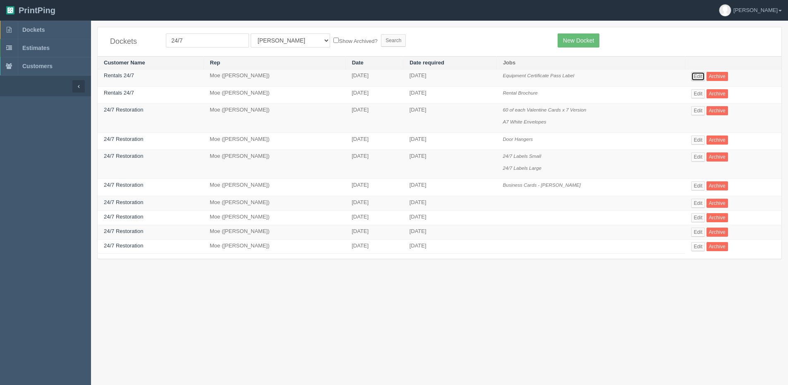
click at [703, 77] on link "Edit" at bounding box center [698, 76] width 14 height 9
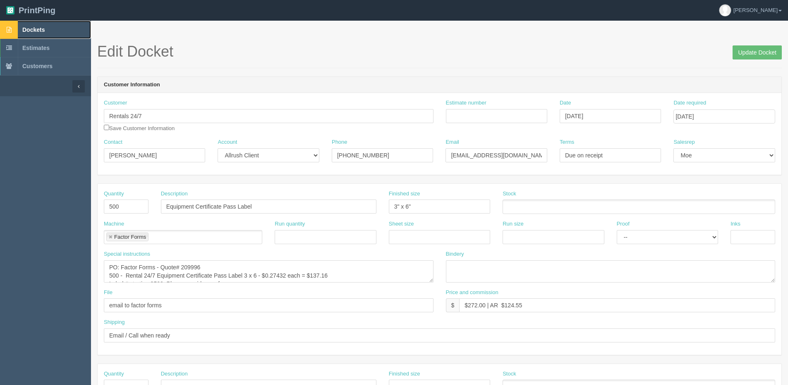
click at [27, 24] on link "Dockets" at bounding box center [45, 30] width 91 height 18
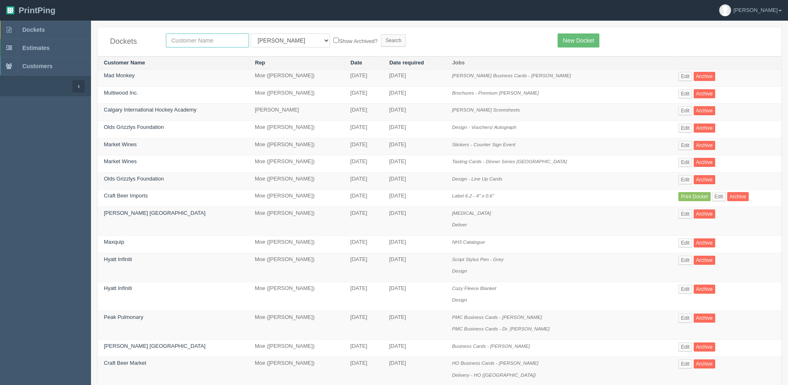
click at [181, 36] on input "text" at bounding box center [207, 40] width 83 height 14
type input "avmax"
click at [381, 34] on input "Search" at bounding box center [393, 40] width 25 height 12
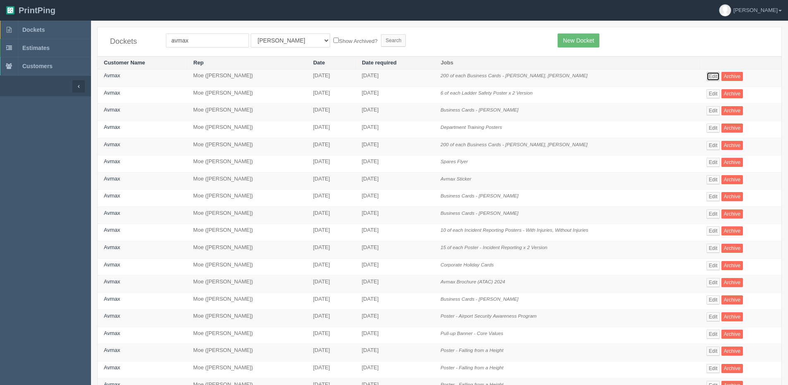
click at [717, 76] on link "Edit" at bounding box center [713, 76] width 14 height 9
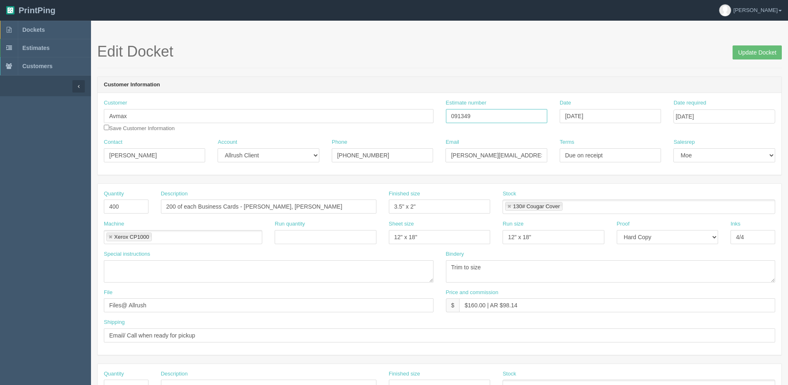
drag, startPoint x: 478, startPoint y: 115, endPoint x: 430, endPoint y: 121, distance: 48.0
click at [430, 121] on div "Customer Avmax Save Customer Information Estimate number 091349 Date June 11, 2…" at bounding box center [440, 118] width 684 height 39
drag, startPoint x: 122, startPoint y: 160, endPoint x: 63, endPoint y: 160, distance: 58.7
click at [67, 160] on section "Dockets Estimates Customers" at bounding box center [394, 386] width 788 height 730
type input "Andrew Hewitt"
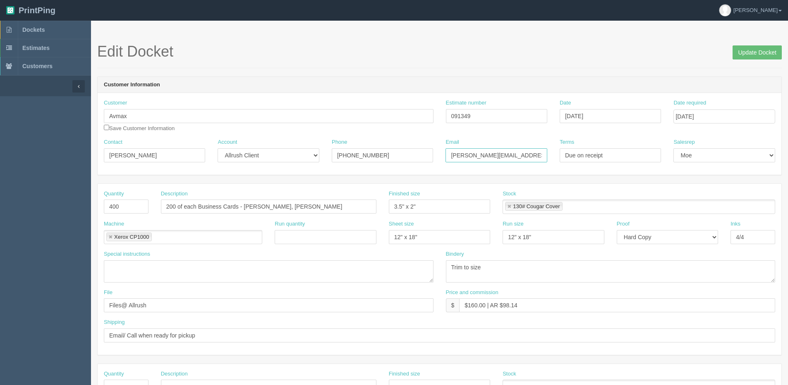
drag, startPoint x: 529, startPoint y: 157, endPoint x: 309, endPoint y: 157, distance: 220.0
click at [341, 157] on div "Contact Andrew Hewitt Account -- Existing Client Allrush Client Rep Client Phon…" at bounding box center [440, 154] width 684 height 30
type input "andrew.hewitt@avmax.com"
drag, startPoint x: 245, startPoint y: 207, endPoint x: 276, endPoint y: 211, distance: 30.8
click at [275, 210] on input "200 of each Business Cards - Mike Bunka, John Worth" at bounding box center [268, 207] width 215 height 14
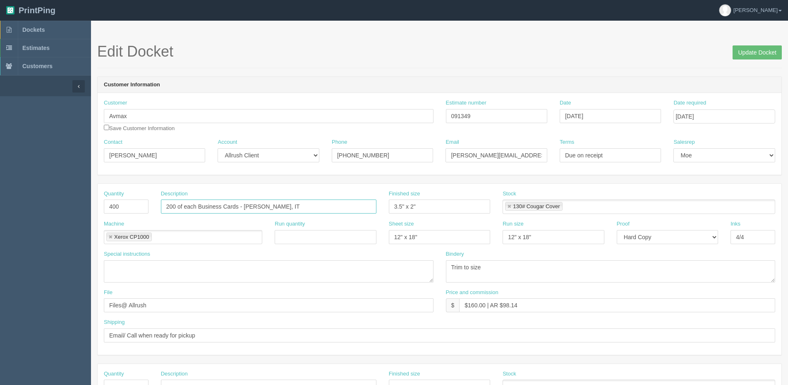
click at [313, 206] on input "200 of each Business Cards - Matthew Morrison, IT" at bounding box center [268, 207] width 215 height 14
type input "200 of each Business Cards - [PERSON_NAME], IT & Quantum Support"
click at [764, 45] on span "Update Docket" at bounding box center [756, 51] width 49 height 17
drag, startPoint x: 764, startPoint y: 45, endPoint x: 707, endPoint y: 53, distance: 57.7
click at [764, 46] on span "Update Docket" at bounding box center [756, 51] width 49 height 17
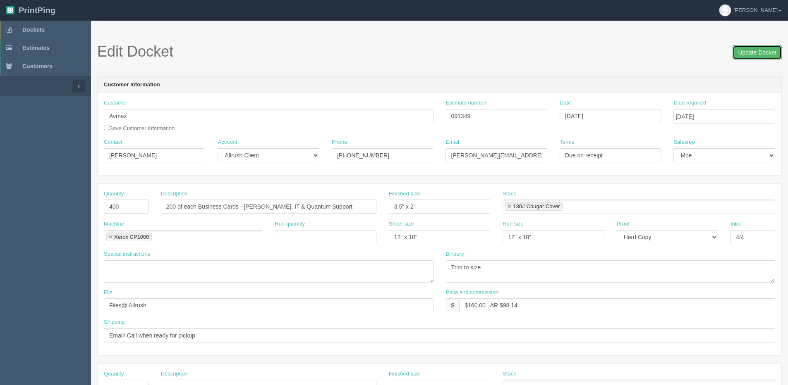
click at [759, 50] on input "Update Docket" at bounding box center [756, 52] width 49 height 14
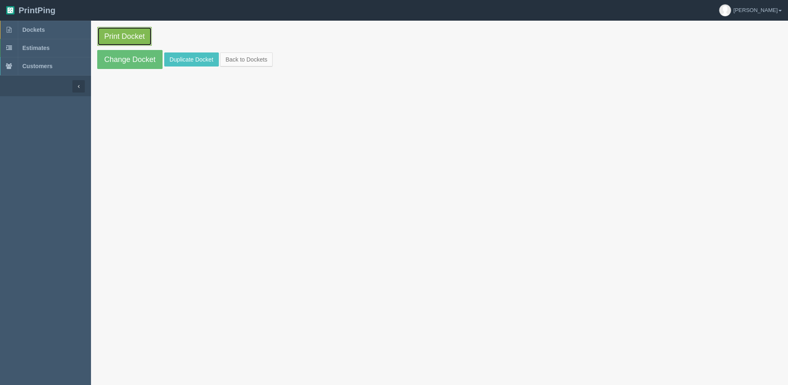
click at [124, 37] on link "Print Docket" at bounding box center [124, 36] width 55 height 19
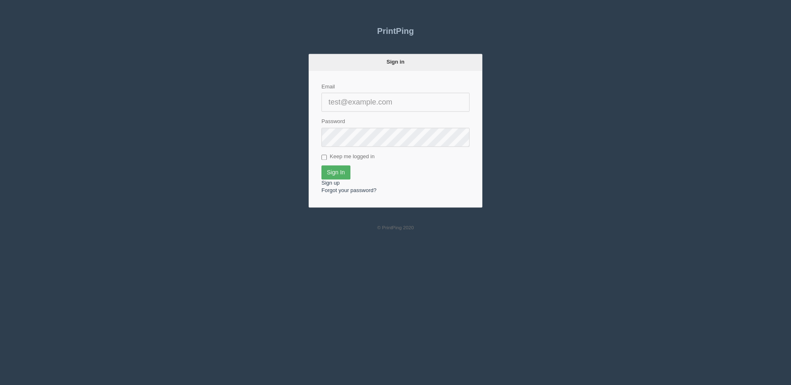
type input "[PERSON_NAME][EMAIL_ADDRESS][DOMAIN_NAME]"
click at [340, 170] on input "Sign In" at bounding box center [335, 172] width 29 height 14
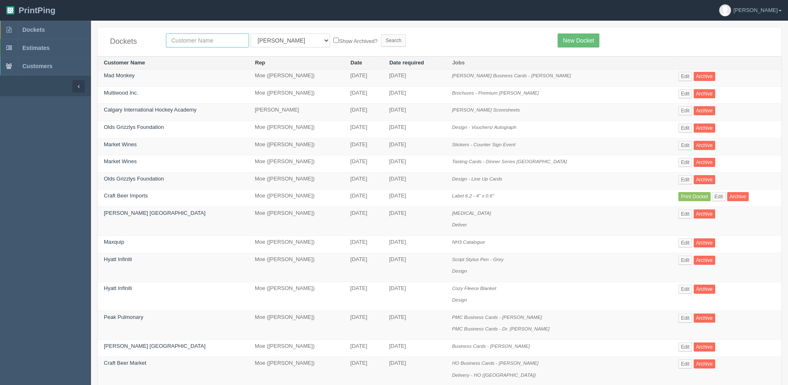
click at [188, 39] on input "text" at bounding box center [207, 40] width 83 height 14
type input "avmax"
click at [381, 34] on input "Search" at bounding box center [393, 40] width 25 height 12
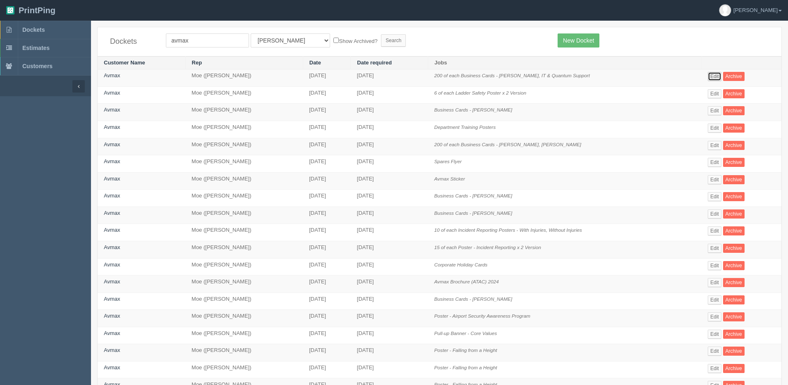
click at [721, 78] on link "Edit" at bounding box center [714, 76] width 14 height 9
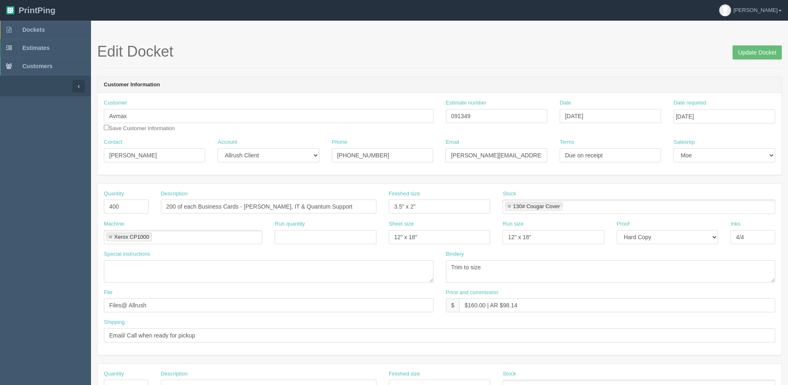
click at [759, 43] on section "Edit Docket Update Docket Customer Information Customer Avmax Save Customer Inf…" at bounding box center [439, 386] width 697 height 730
click at [758, 49] on input "Update Docket" at bounding box center [756, 52] width 49 height 14
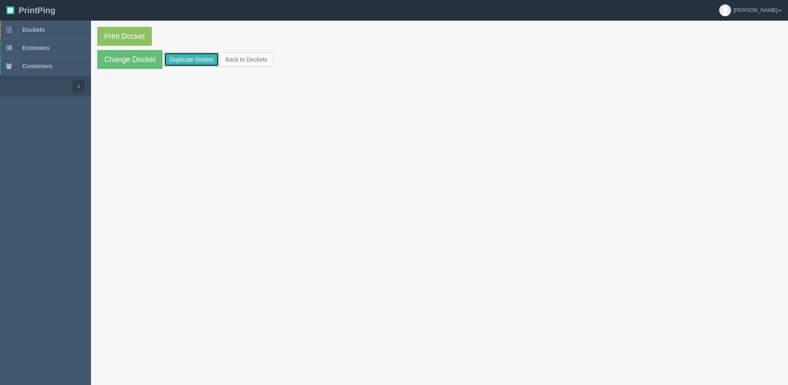
click at [198, 59] on link "Duplicate Docket" at bounding box center [191, 60] width 55 height 14
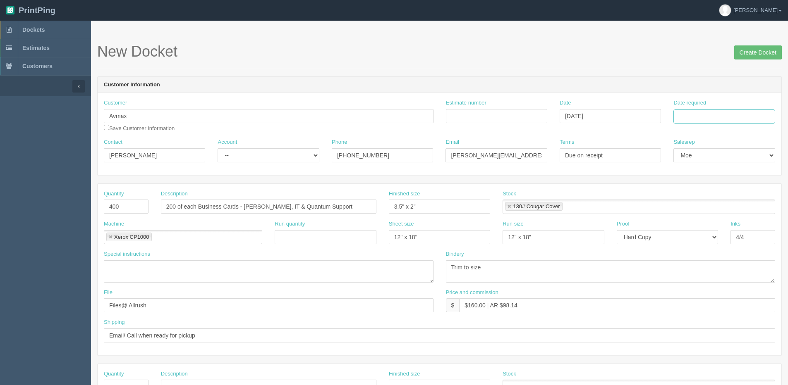
click at [715, 119] on input "Date required" at bounding box center [723, 117] width 101 height 14
click at [696, 237] on th "[DATE]" at bounding box center [713, 231] width 77 height 12
click at [715, 174] on td "10" at bounding box center [715, 172] width 12 height 12
type input "[DATE]"
click at [471, 105] on label "Estimate number" at bounding box center [466, 103] width 41 height 8
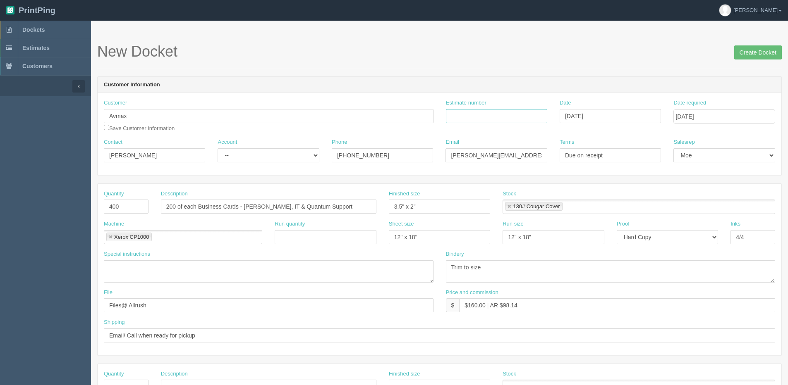
click at [471, 109] on input "Estimate number" at bounding box center [496, 116] width 101 height 14
click at [473, 112] on input "Estimate number" at bounding box center [496, 116] width 101 height 14
type input "091349"
type input "[DATE]"
click at [745, 48] on input "Create Docket" at bounding box center [758, 52] width 48 height 14
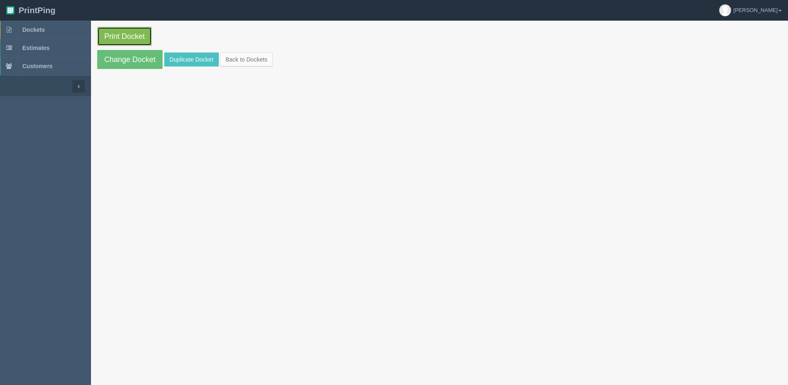
click at [114, 37] on link "Print Docket" at bounding box center [124, 36] width 55 height 19
click at [253, 58] on link "Back to Dockets" at bounding box center [246, 60] width 53 height 14
